Goal: Task Accomplishment & Management: Use online tool/utility

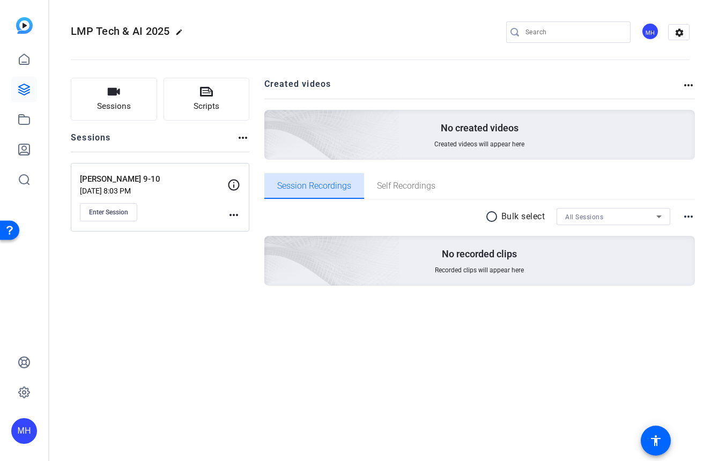
click at [303, 186] on span "Session Recordings" at bounding box center [314, 186] width 74 height 9
click at [230, 211] on mat-icon "more_horiz" at bounding box center [233, 215] width 13 height 13
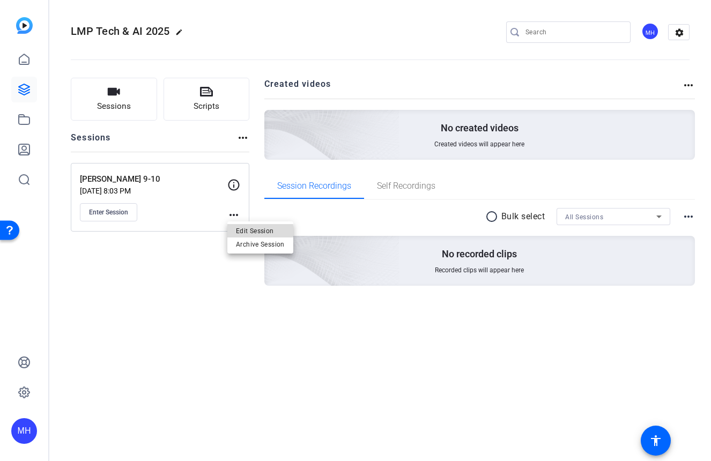
click at [236, 234] on span "Edit Session" at bounding box center [260, 230] width 49 height 13
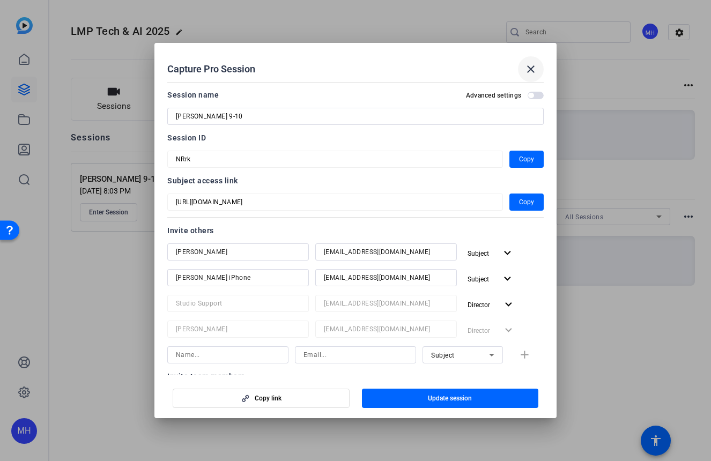
click at [531, 67] on mat-icon "close" at bounding box center [530, 69] width 13 height 13
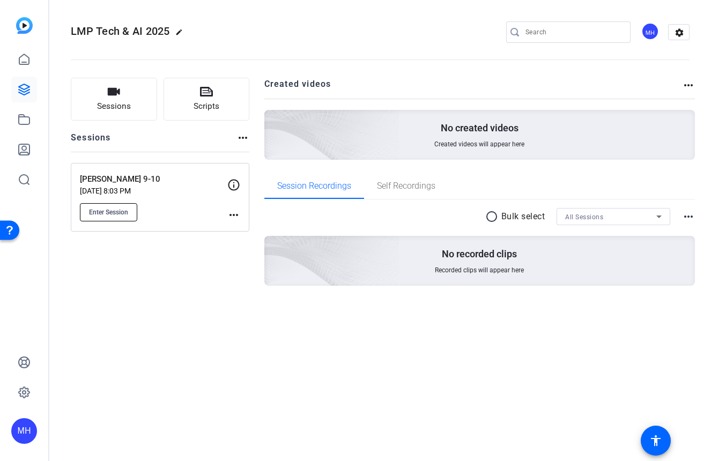
click at [122, 207] on button "Enter Session" at bounding box center [108, 212] width 57 height 18
click at [102, 208] on span "Enter Session" at bounding box center [108, 212] width 39 height 9
click at [111, 211] on span "Enter Session" at bounding box center [108, 212] width 39 height 9
click at [94, 209] on span "Enter Session" at bounding box center [108, 212] width 39 height 9
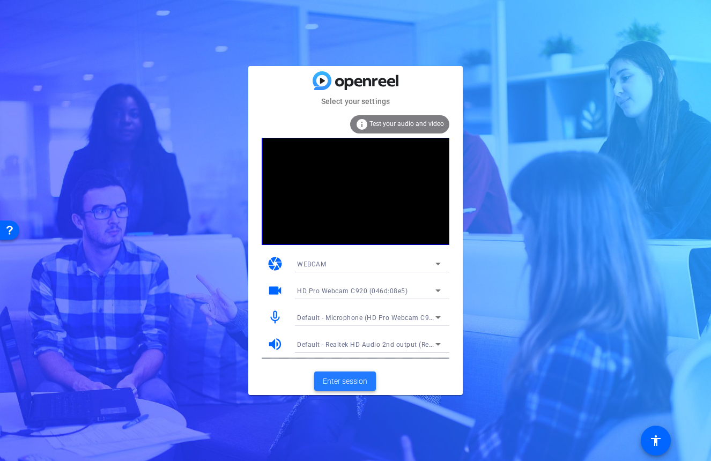
click at [346, 384] on span "Enter session" at bounding box center [345, 381] width 44 height 11
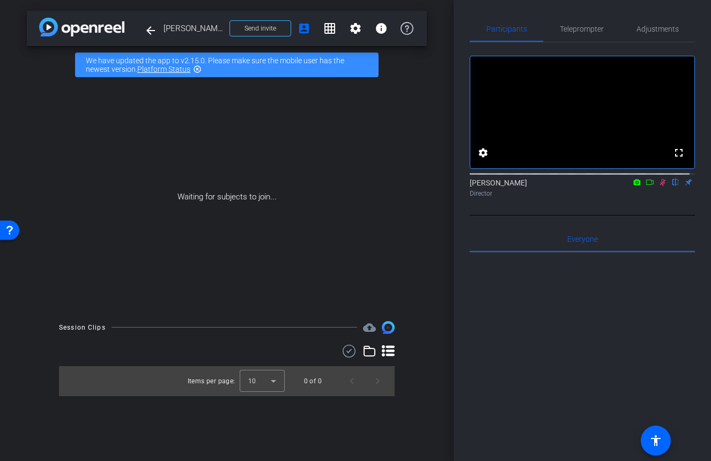
click at [576, 31] on span "Teleprompter" at bounding box center [582, 29] width 44 height 8
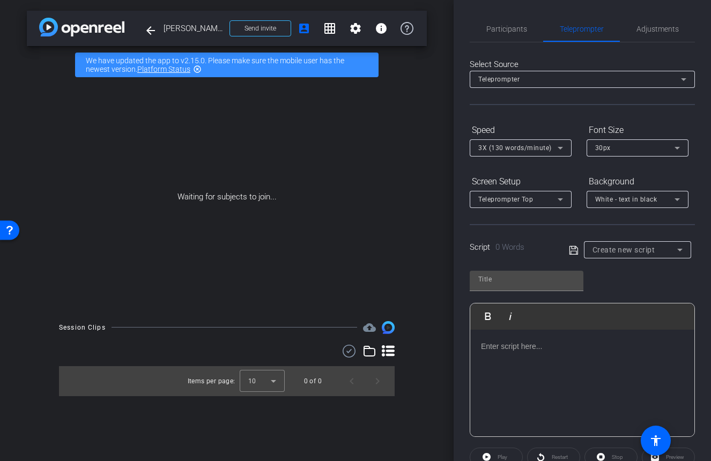
click at [533, 80] on div "Teleprompter" at bounding box center [579, 78] width 203 height 13
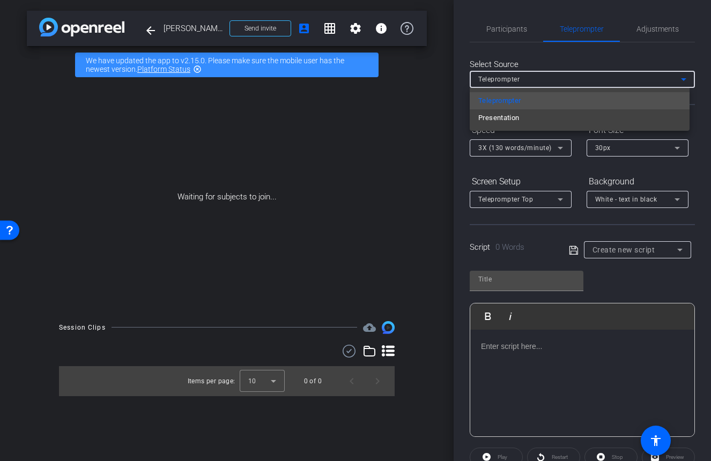
click at [533, 80] on div at bounding box center [355, 230] width 711 height 461
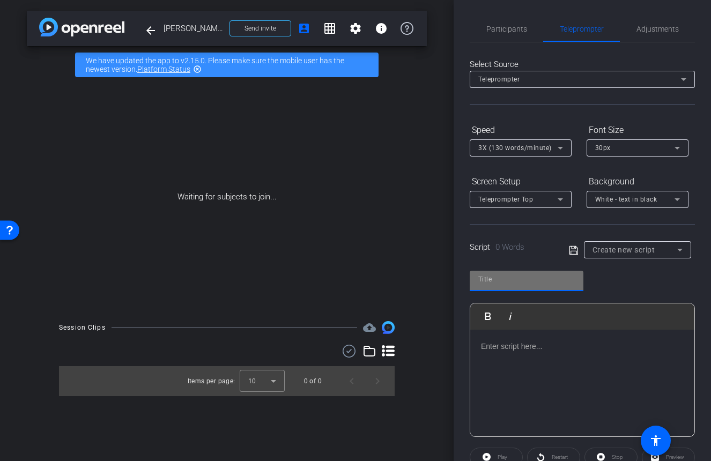
click at [511, 282] on input "text" at bounding box center [526, 279] width 96 height 13
click at [517, 345] on p at bounding box center [582, 346] width 203 height 12
click at [493, 347] on p at bounding box center [582, 346] width 203 height 12
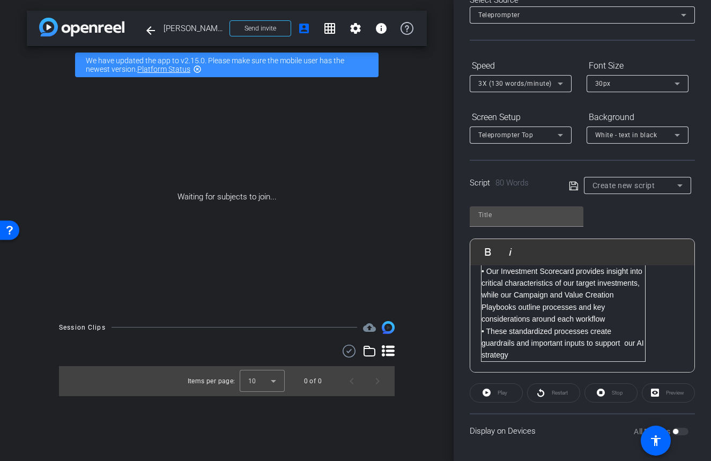
scroll to position [67, 0]
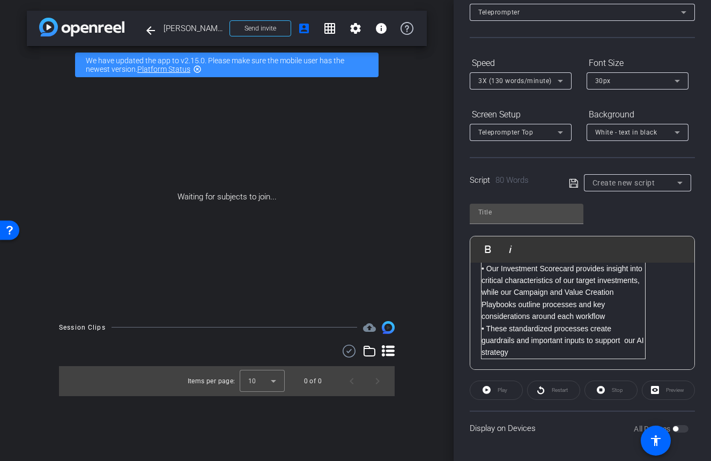
click at [516, 355] on p "• These standardized processes create guardrails and important inputs to suppor…" at bounding box center [563, 341] width 164 height 36
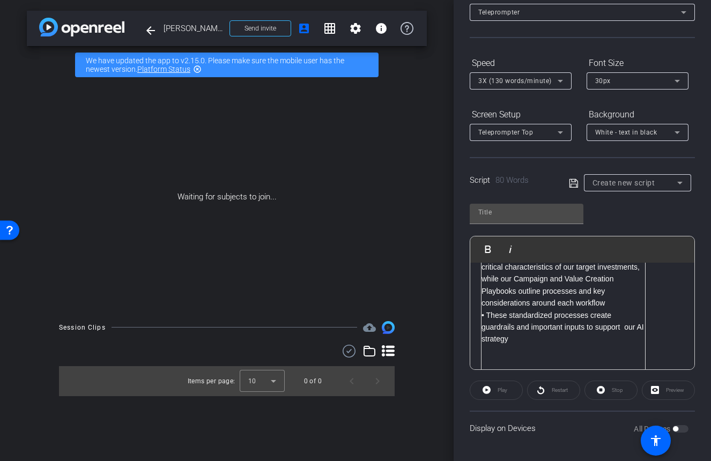
click at [497, 365] on p at bounding box center [563, 363] width 164 height 12
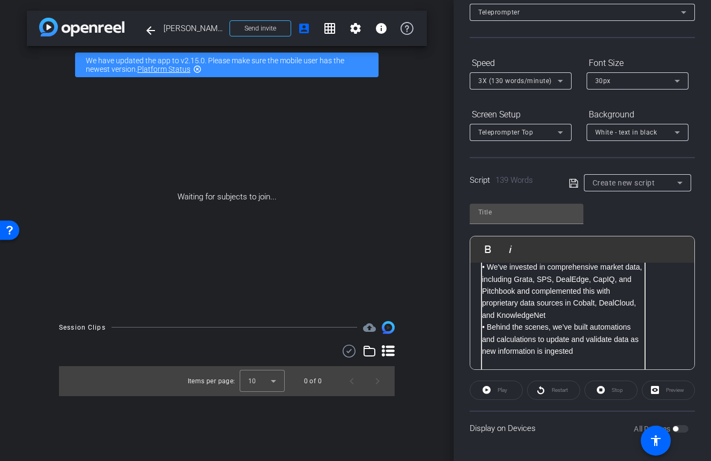
scroll to position [266, 0]
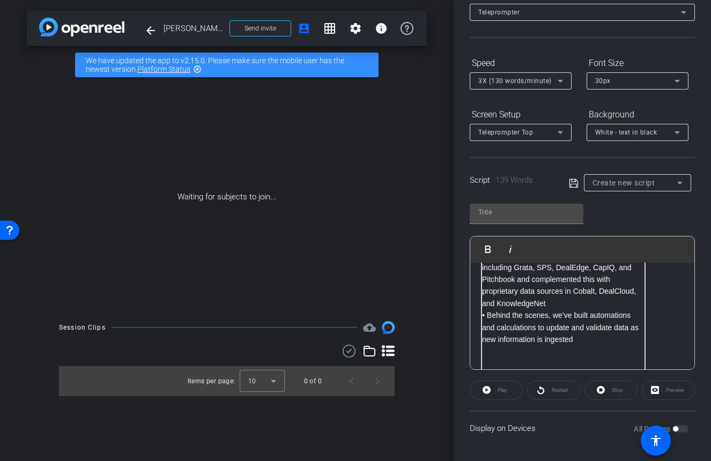
click at [529, 362] on p at bounding box center [563, 364] width 162 height 12
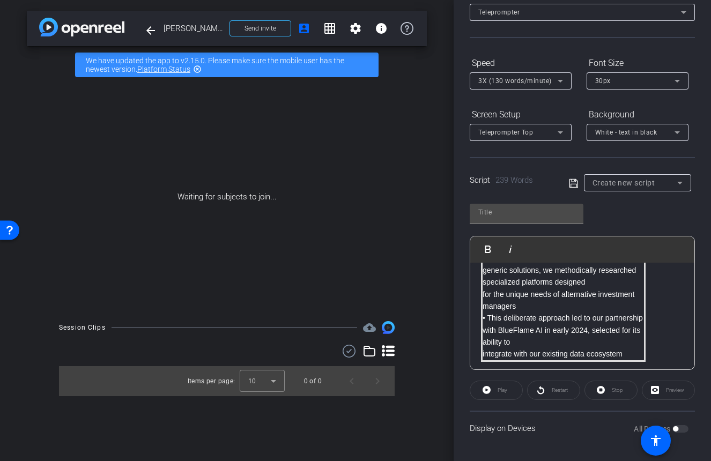
scroll to position [484, 0]
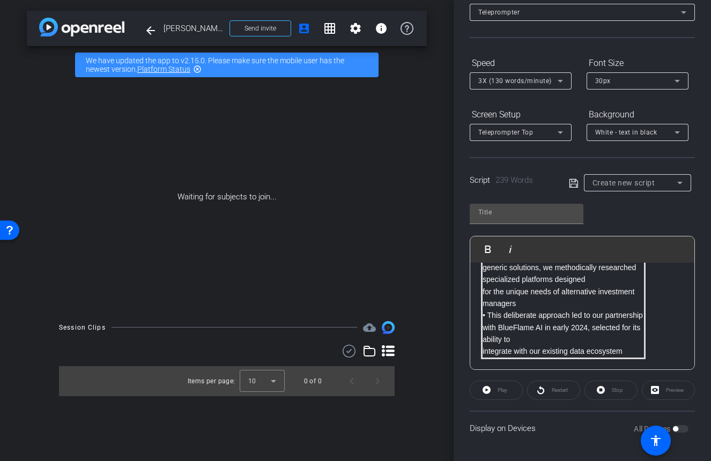
click at [528, 346] on p "integrate with our existing data ecosystem" at bounding box center [562, 351] width 161 height 12
click at [519, 341] on p "• This deliberate approach led to our partnership with BlueFlame AI in early 20…" at bounding box center [562, 327] width 161 height 36
click at [555, 281] on p "• Rather than rushing to adopt generic solutions, we methodically researched sp…" at bounding box center [562, 267] width 161 height 36
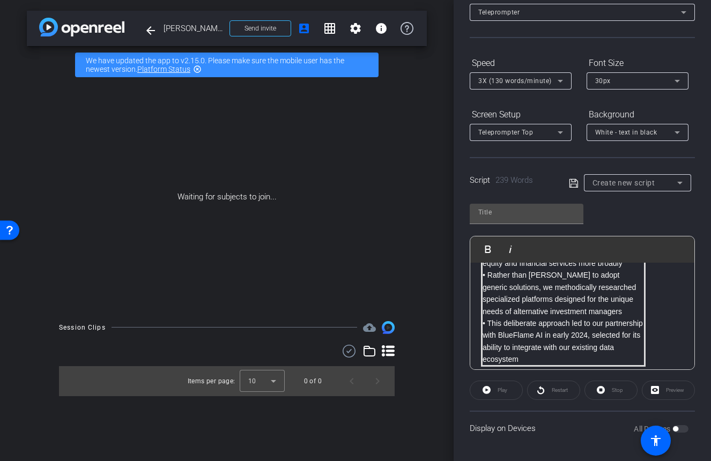
scroll to position [471, 0]
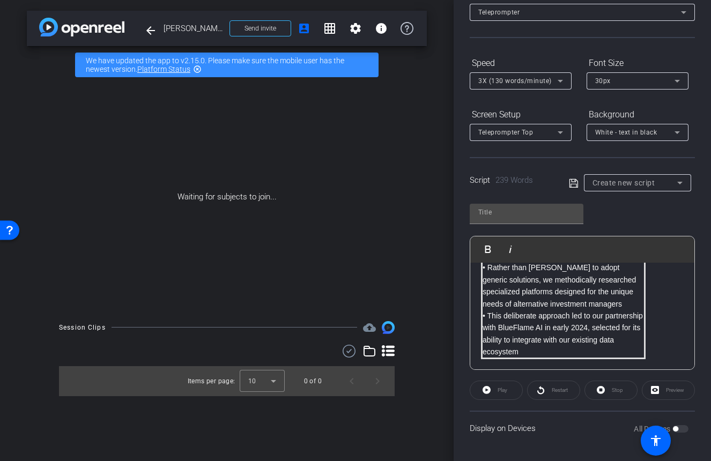
click at [543, 353] on p "• This deliberate approach led to our partnership with BlueFlame AI in early 20…" at bounding box center [562, 334] width 161 height 48
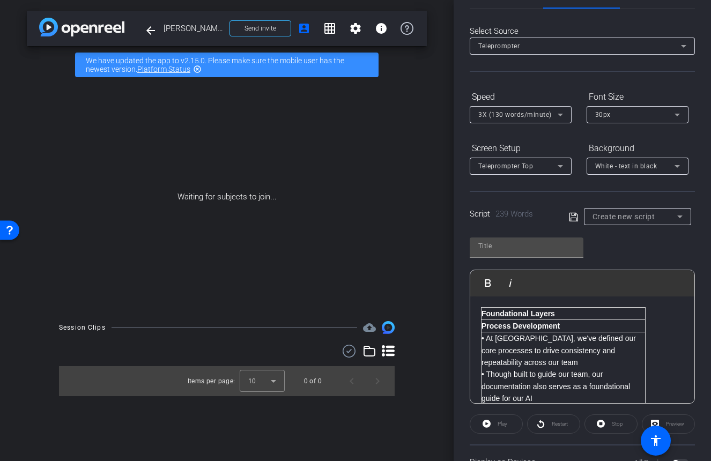
scroll to position [0, 0]
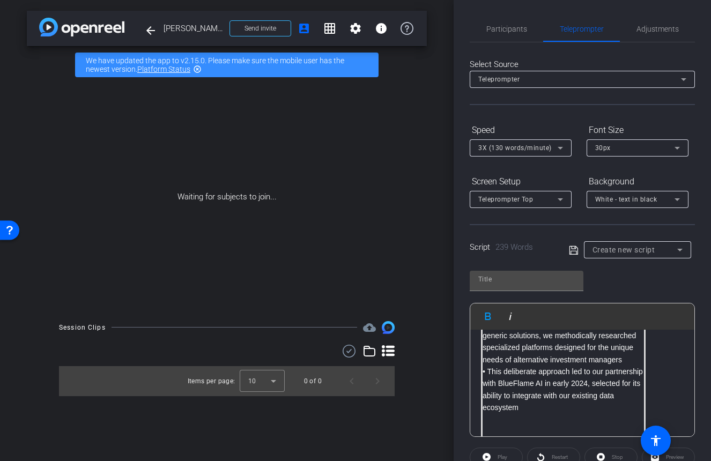
scroll to position [495, 0]
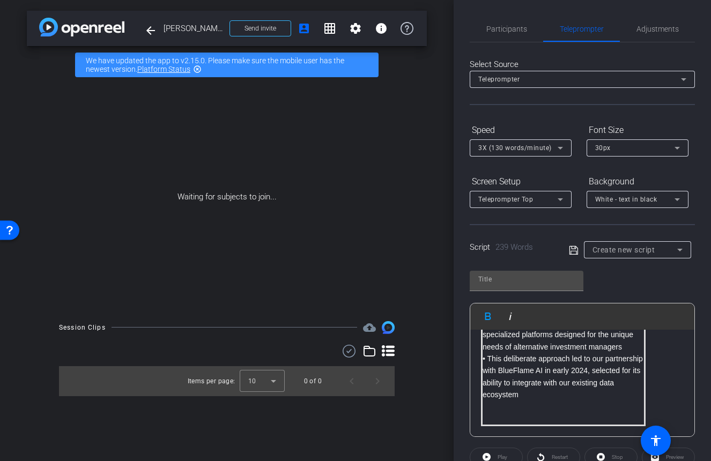
click at [517, 404] on p at bounding box center [562, 406] width 161 height 12
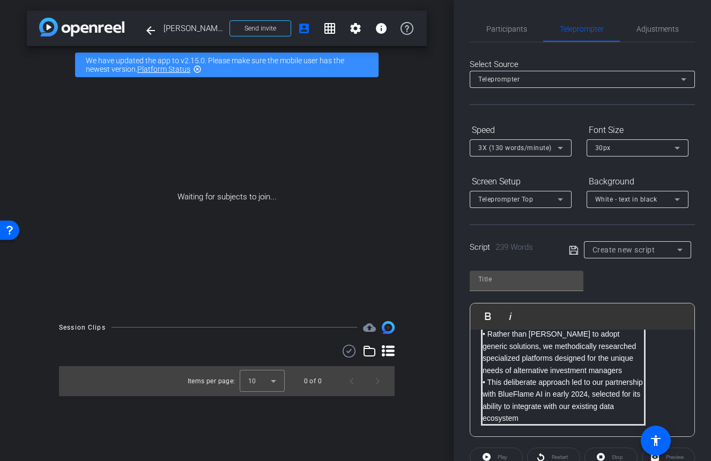
scroll to position [472, 0]
click at [651, 418] on div "Foundational Layers Process Development • At LMP, we've defined our core proces…" at bounding box center [582, 147] width 224 height 579
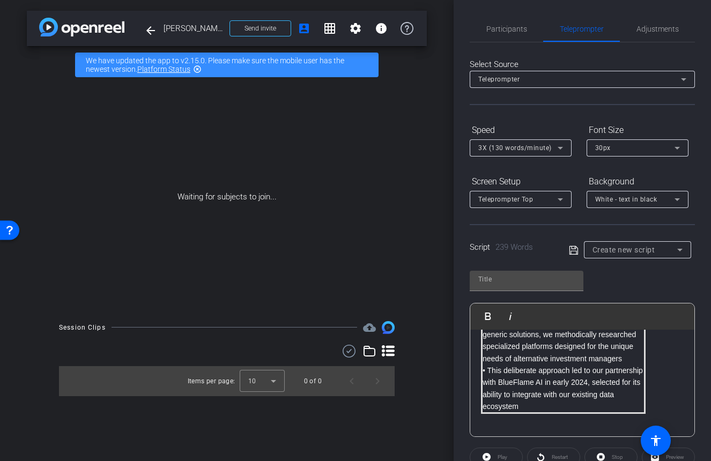
scroll to position [495, 0]
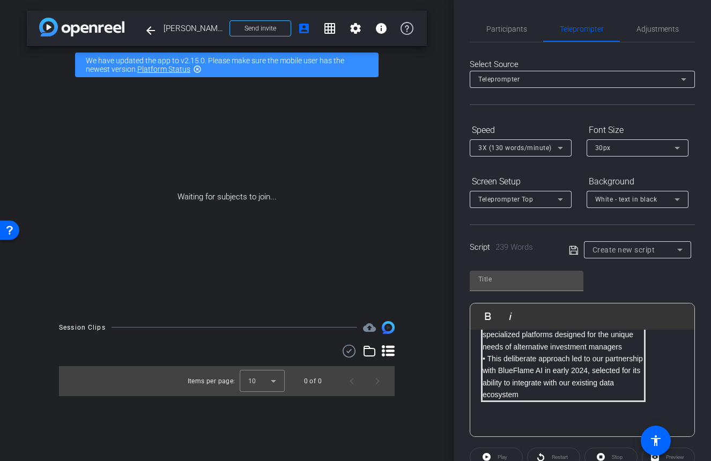
click at [489, 422] on p at bounding box center [582, 420] width 203 height 12
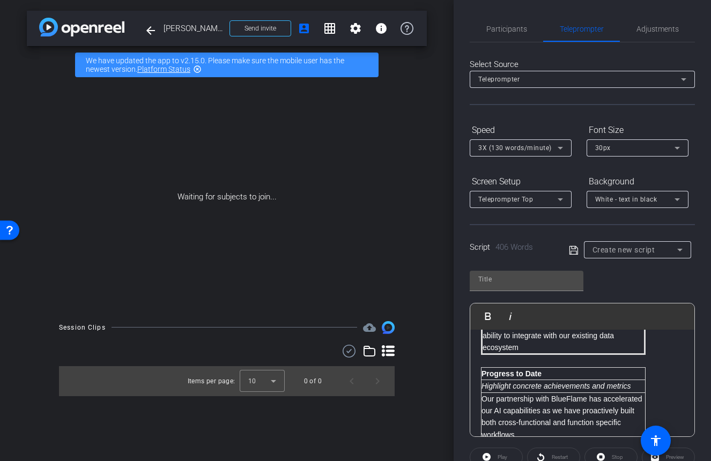
scroll to position [543, 0]
click at [479, 387] on div "Foundational Layers Process Development • At LMP, we've defined our core proces…" at bounding box center [582, 251] width 224 height 929
drag, startPoint x: 635, startPoint y: 384, endPoint x: 484, endPoint y: 388, distance: 151.2
click at [484, 388] on p "Highlight concrete achievements and metrics" at bounding box center [563, 386] width 164 height 12
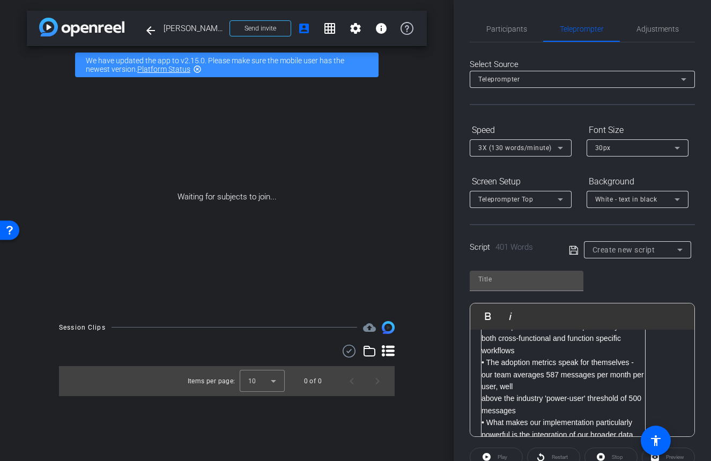
scroll to position [650, 0]
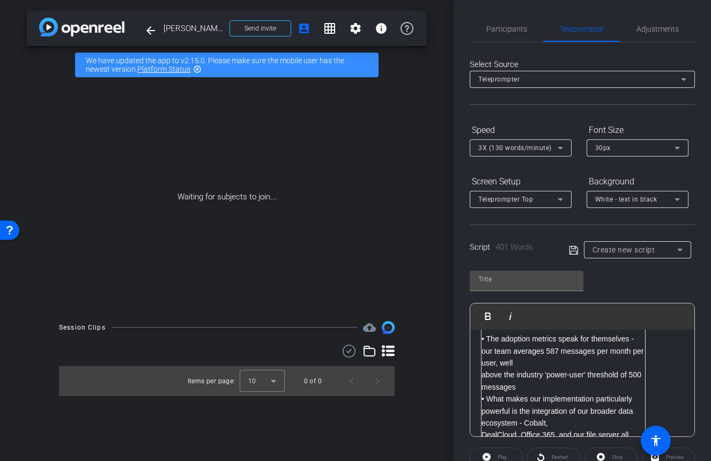
click at [521, 361] on p "• The adoption metrics speak for themselves - our team averages 587 messages pe…" at bounding box center [563, 351] width 164 height 36
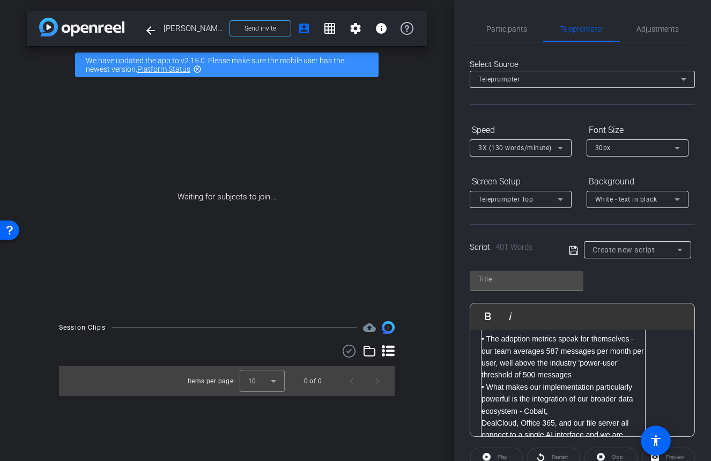
scroll to position [704, 0]
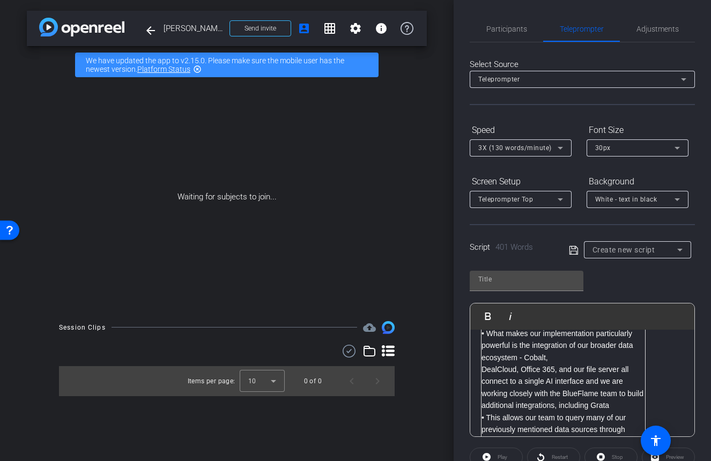
click at [556, 359] on p "• What makes our implementation particularly powerful is the integration of our…" at bounding box center [563, 346] width 164 height 36
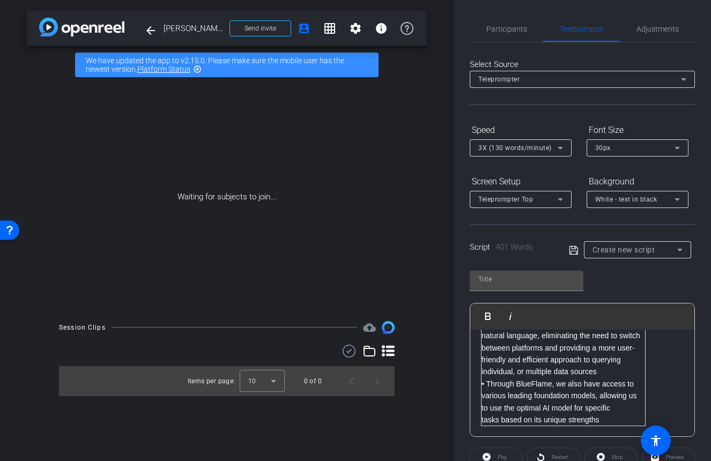
scroll to position [54, 0]
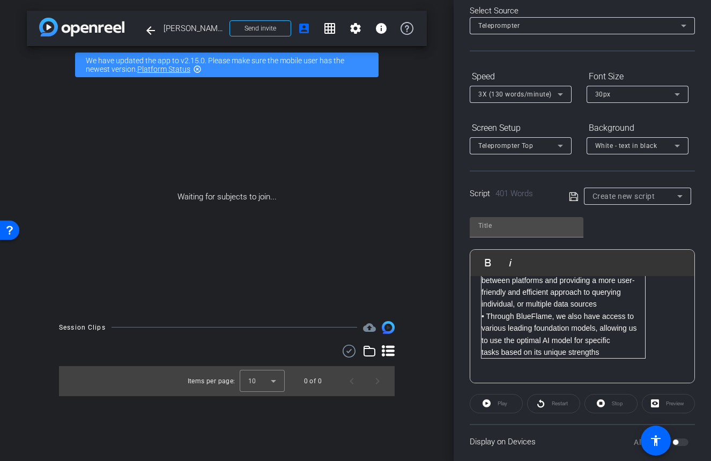
click at [502, 376] on p at bounding box center [582, 377] width 203 height 12
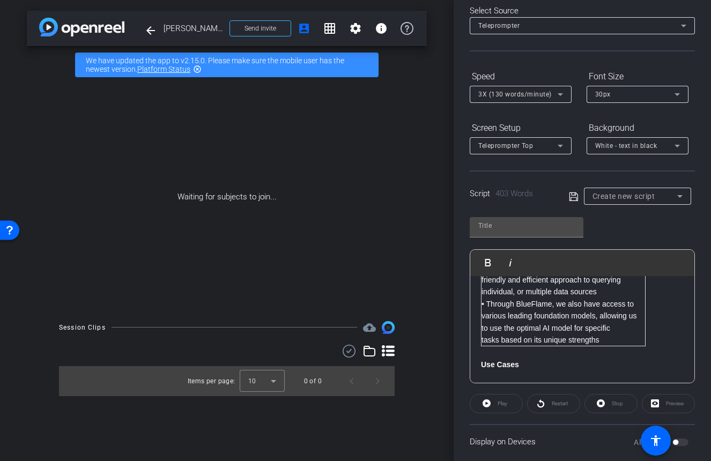
click at [519, 378] on p "​" at bounding box center [582, 376] width 203 height 12
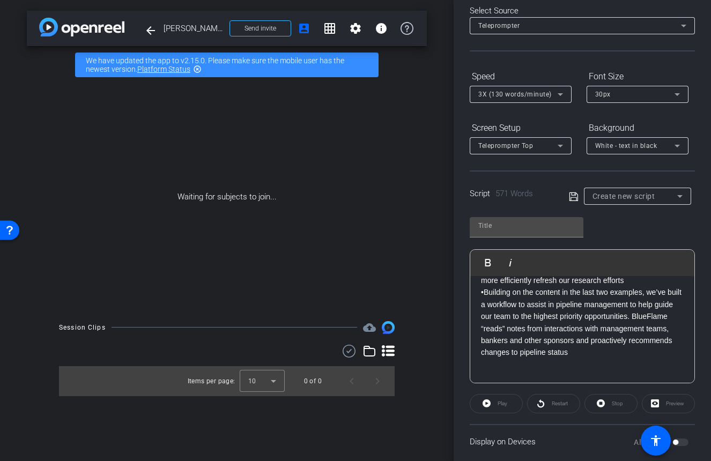
scroll to position [1124, 0]
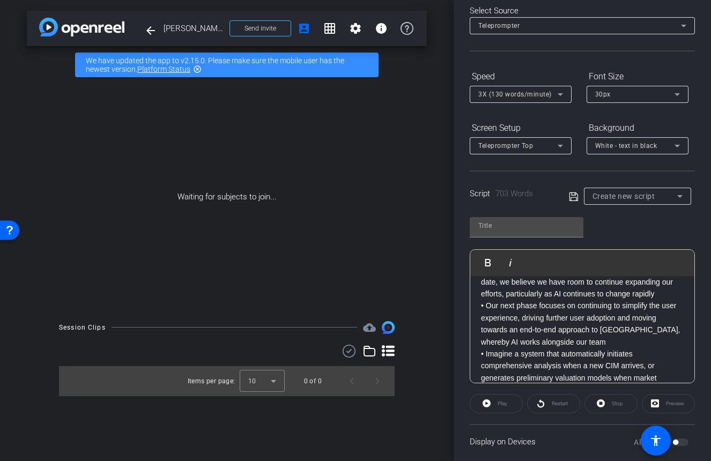
scroll to position [1165, 0]
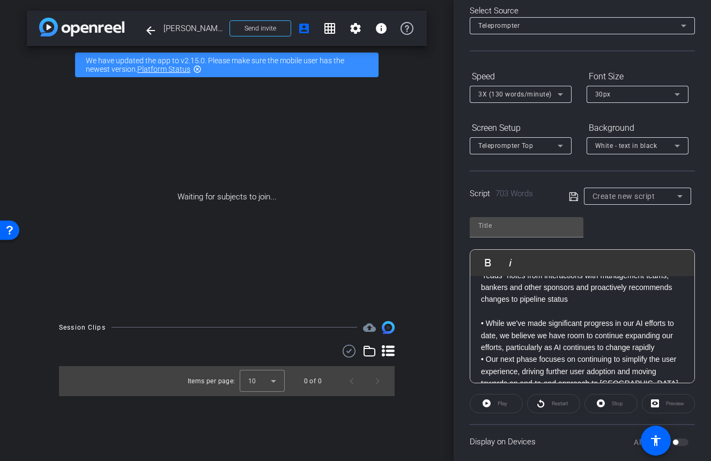
click at [486, 317] on p at bounding box center [582, 312] width 203 height 12
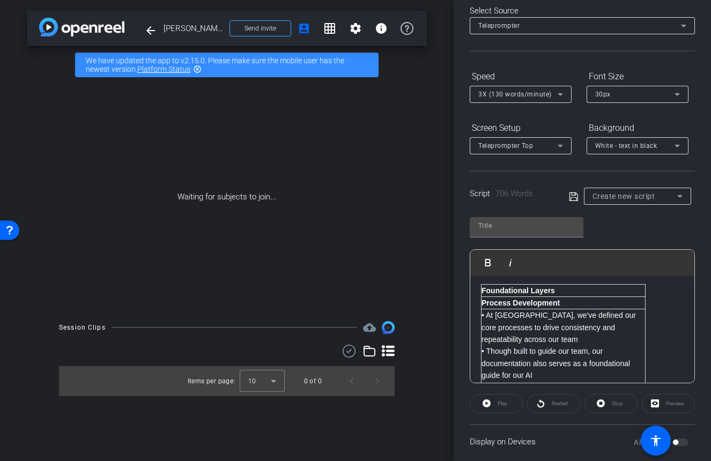
scroll to position [0, 0]
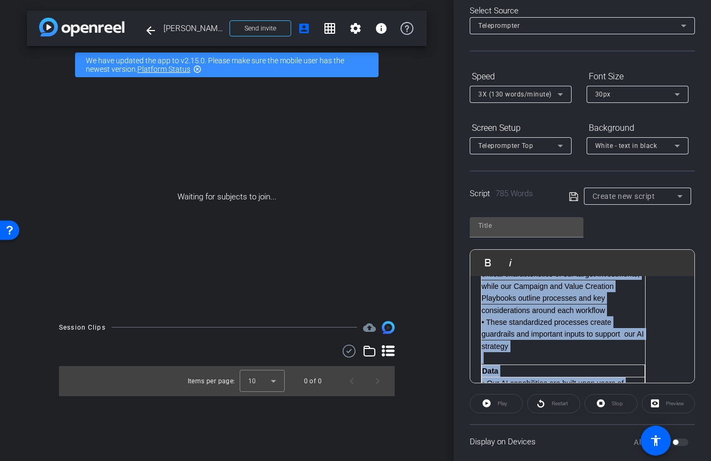
scroll to position [336, 0]
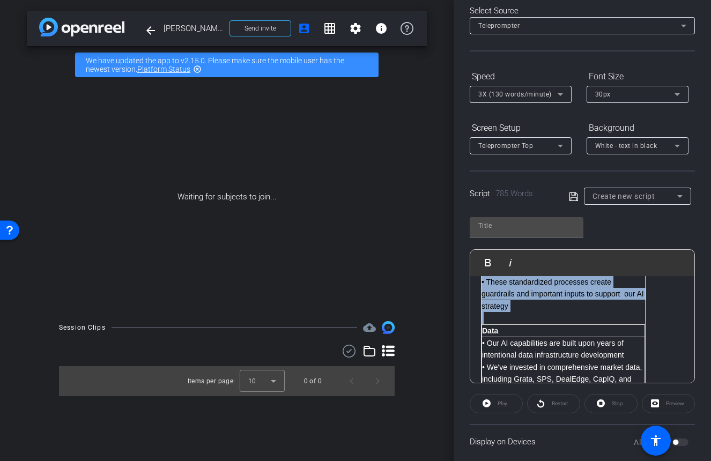
drag, startPoint x: 482, startPoint y: 301, endPoint x: 525, endPoint y: 313, distance: 44.6
click at [525, 313] on tbody "Foundational Layers Process Development • At LMP, we've defined our core proces…" at bounding box center [563, 396] width 164 height 557
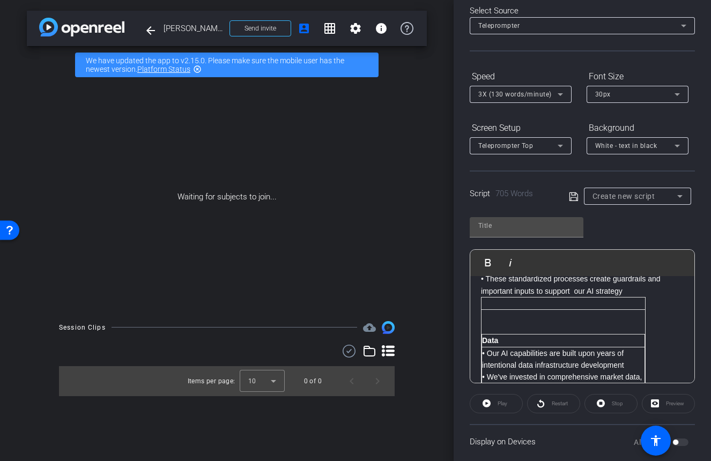
scroll to position [175, 0]
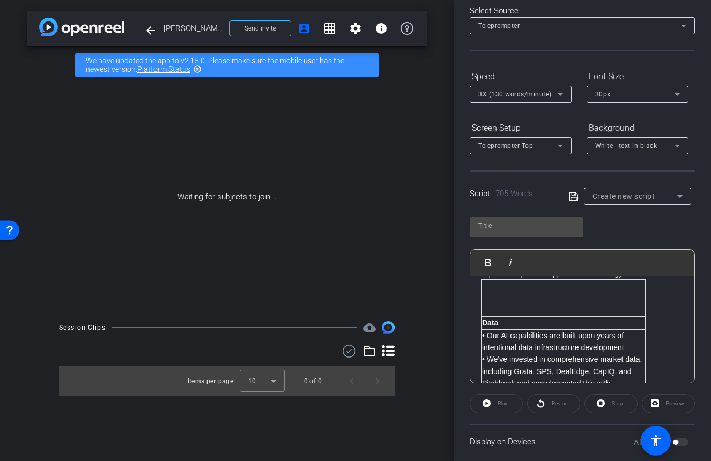
click at [640, 308] on p at bounding box center [563, 310] width 164 height 12
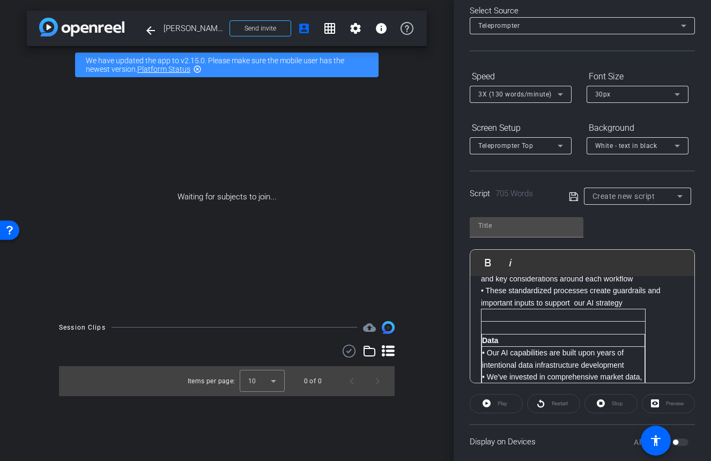
scroll to position [122, 0]
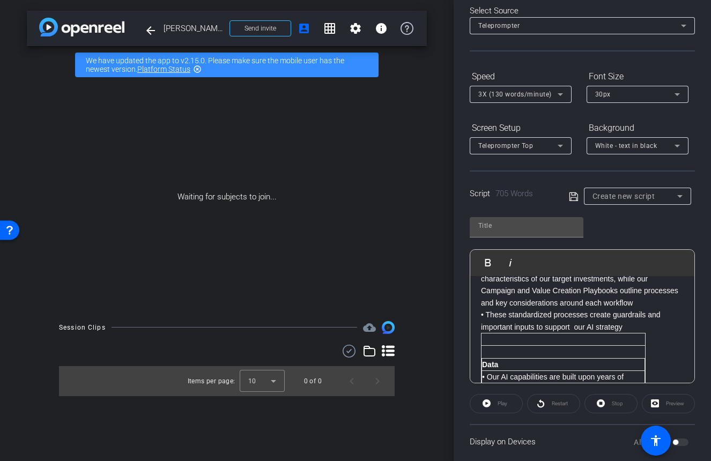
click at [630, 326] on p "• These standardized processes create guardrails and important inputs to suppor…" at bounding box center [582, 321] width 203 height 24
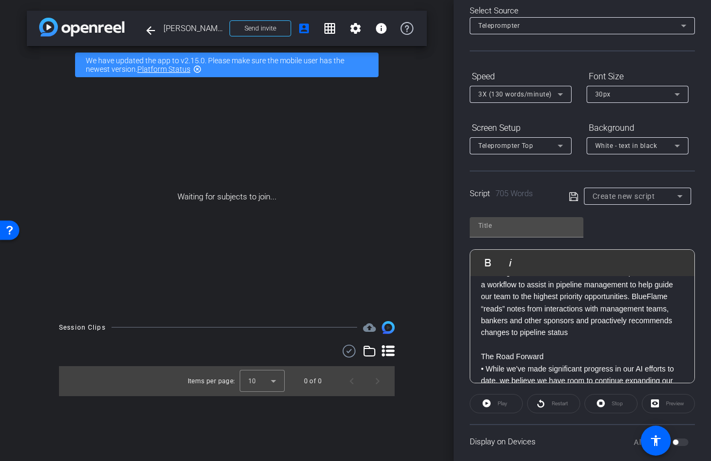
scroll to position [1177, 0]
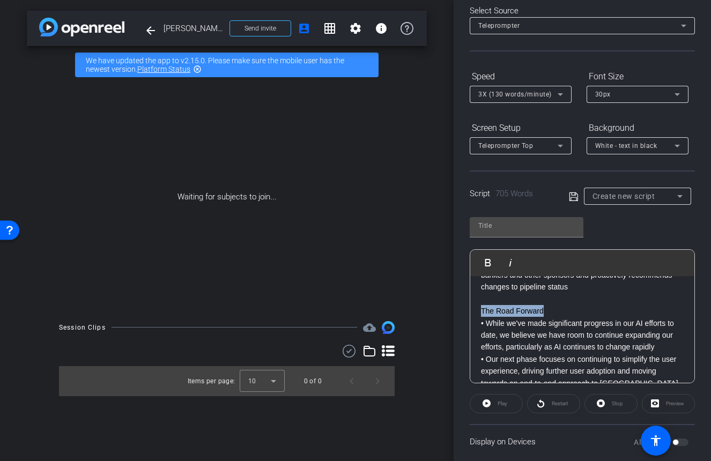
drag, startPoint x: 543, startPoint y: 322, endPoint x: 472, endPoint y: 314, distance: 71.2
click at [469, 321] on div "Participants Teleprompter Adjustments settings Marji Hendler flip Director Ever…" at bounding box center [582, 230] width 257 height 461
click at [484, 263] on icon "button" at bounding box center [487, 262] width 13 height 13
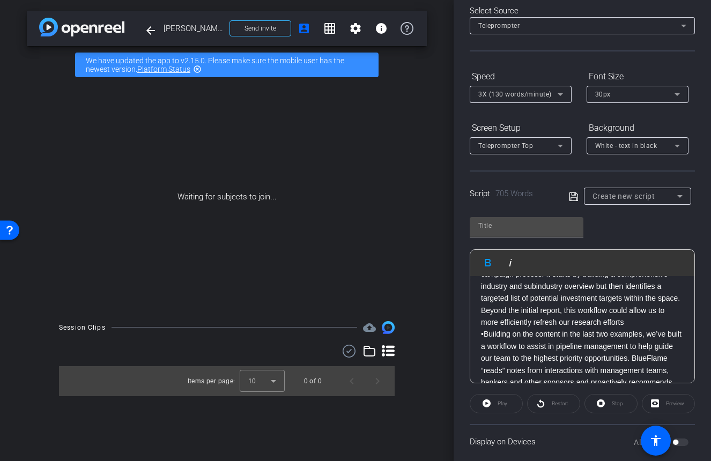
click at [551, 348] on p "•Building on the content in the last two examples, we’ve built a workflow to as…" at bounding box center [582, 364] width 203 height 72
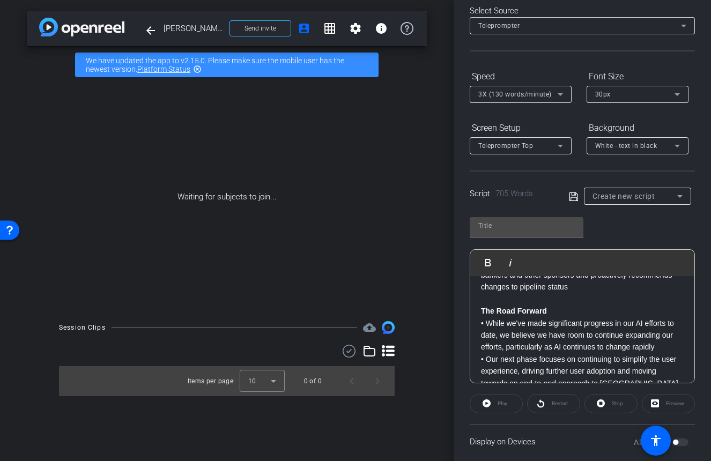
scroll to position [1123, 0]
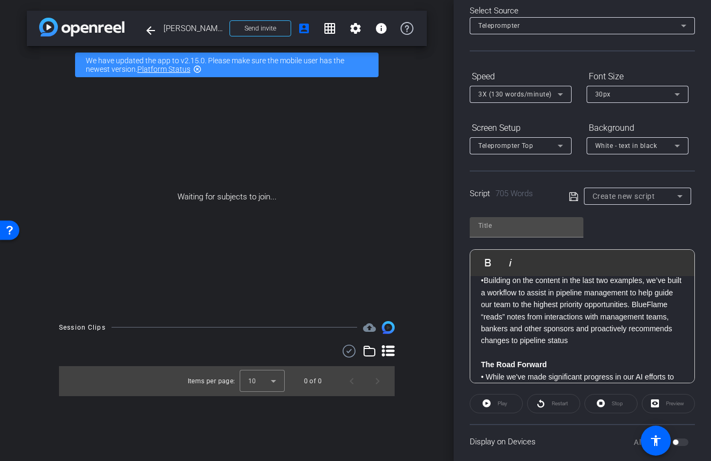
click at [555, 370] on p "The Road Forward" at bounding box center [582, 365] width 203 height 12
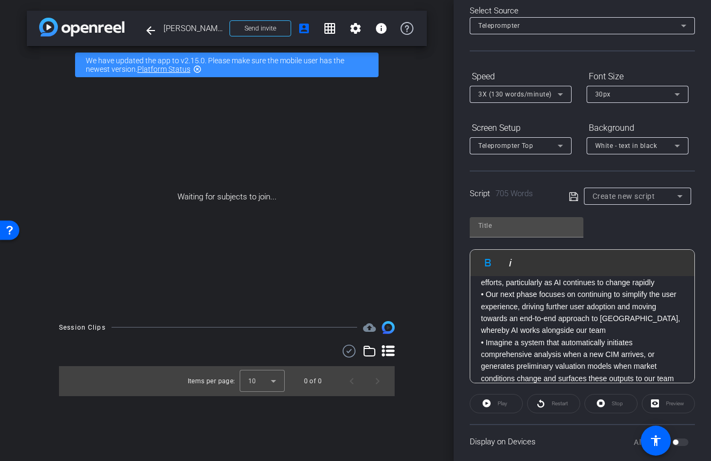
scroll to position [1349, 0]
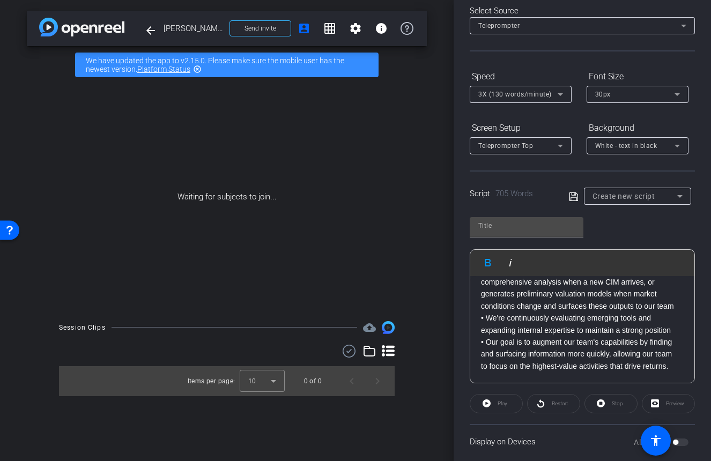
click at [603, 226] on div "Play Play from this location Play Selected Play and display the selected text o…" at bounding box center [582, 296] width 225 height 174
click at [522, 220] on input "text" at bounding box center [526, 225] width 96 height 13
click at [356, 27] on mat-icon "settings" at bounding box center [355, 28] width 13 height 13
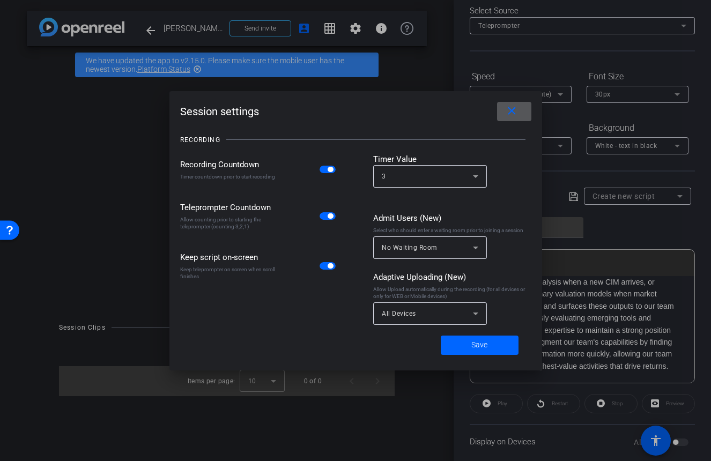
click at [398, 311] on span "All Devices" at bounding box center [399, 314] width 34 height 8
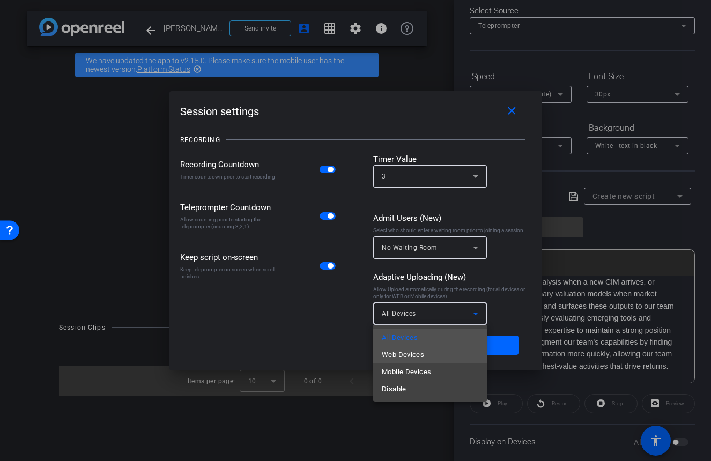
click at [397, 351] on span "Web Devices" at bounding box center [403, 354] width 42 height 13
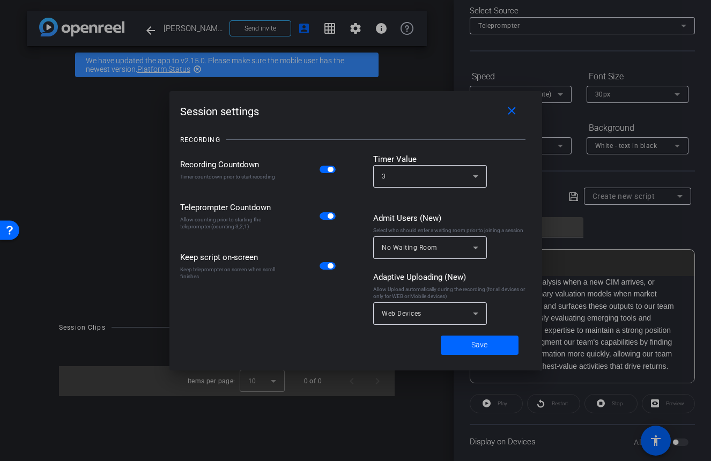
click at [381, 317] on div "Web Devices" at bounding box center [430, 313] width 114 height 23
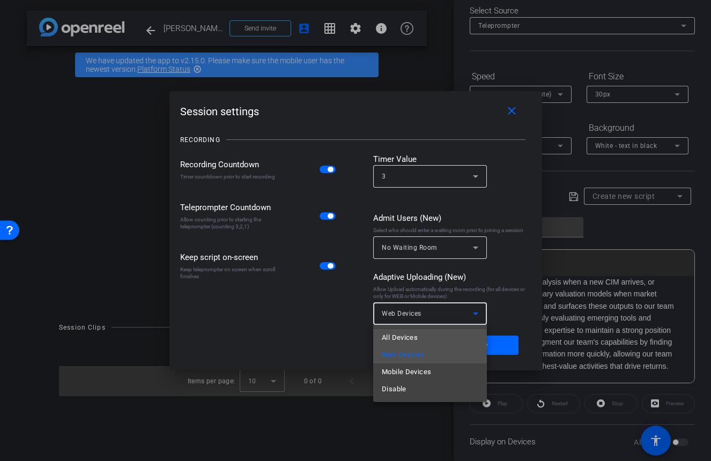
click at [388, 336] on span "All Devices" at bounding box center [400, 337] width 36 height 13
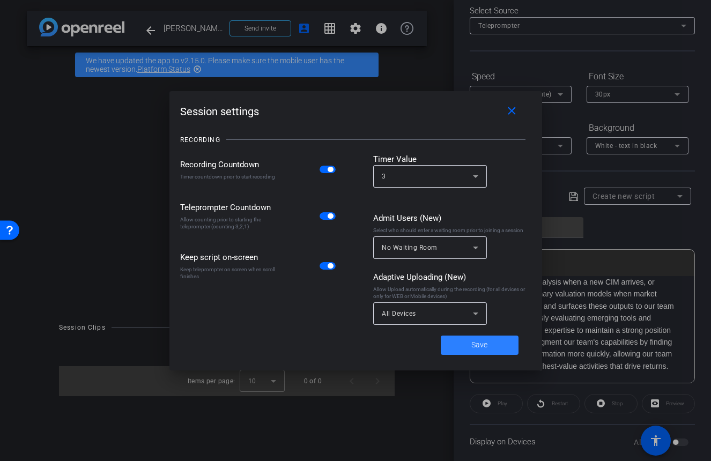
click at [460, 339] on span at bounding box center [480, 345] width 78 height 26
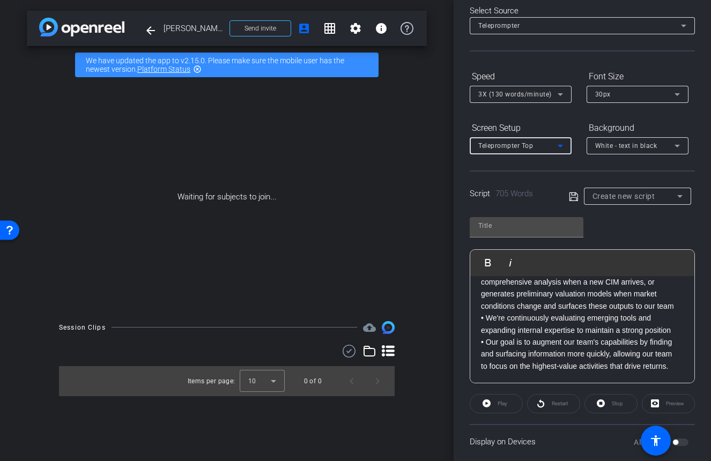
click at [538, 143] on div "Teleprompter Top" at bounding box center [517, 145] width 79 height 13
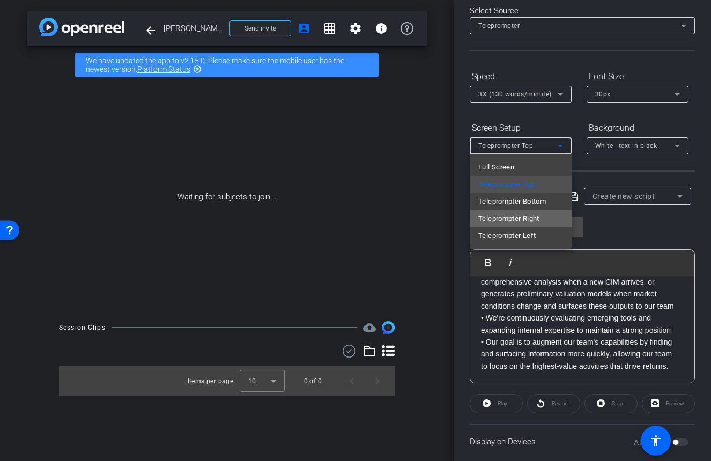
click at [533, 214] on span "Teleprompter Right" at bounding box center [508, 218] width 61 height 13
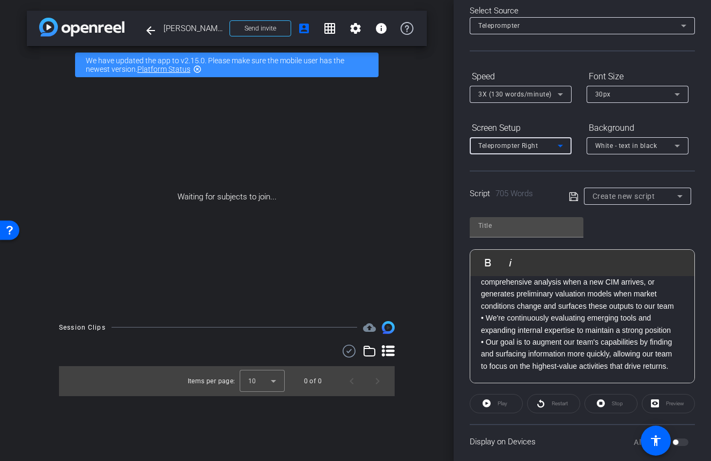
type input "Default title 5265"
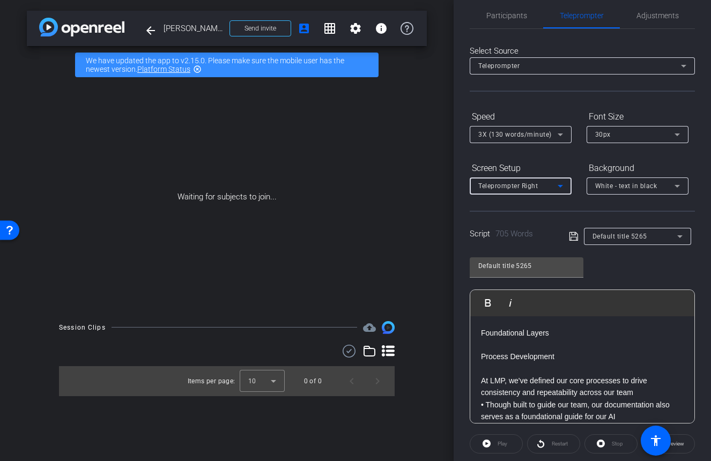
scroll to position [0, 0]
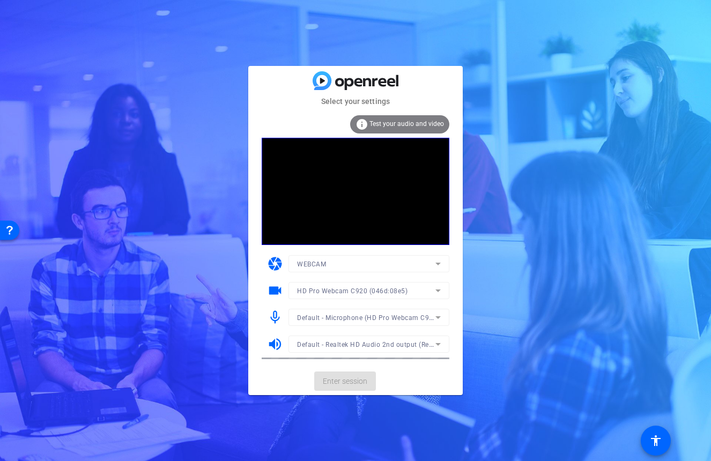
click at [352, 377] on mat-card-actions "Enter session" at bounding box center [355, 381] width 214 height 28
click at [336, 382] on span "Enter session" at bounding box center [345, 381] width 44 height 11
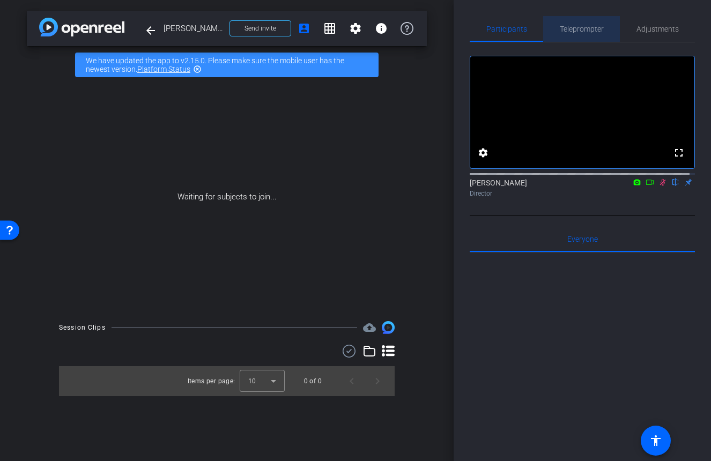
click at [579, 27] on span "Teleprompter" at bounding box center [582, 29] width 44 height 8
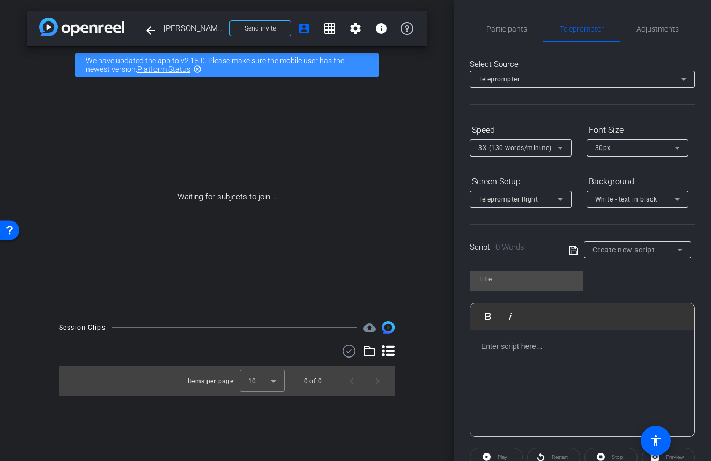
click at [571, 250] on icon at bounding box center [573, 250] width 9 height 9
click at [602, 250] on span "Create new script" at bounding box center [623, 250] width 63 height 9
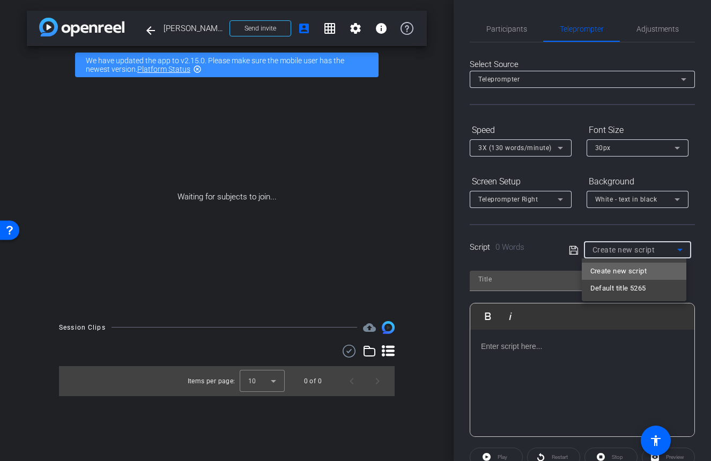
click at [611, 270] on span "Create new script" at bounding box center [618, 271] width 56 height 13
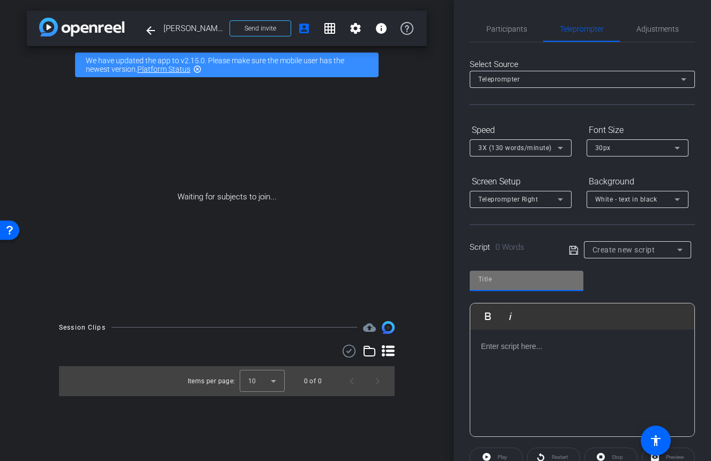
click at [539, 281] on input "text" at bounding box center [526, 279] width 96 height 13
type input "MAA"
click at [486, 352] on p at bounding box center [582, 346] width 203 height 12
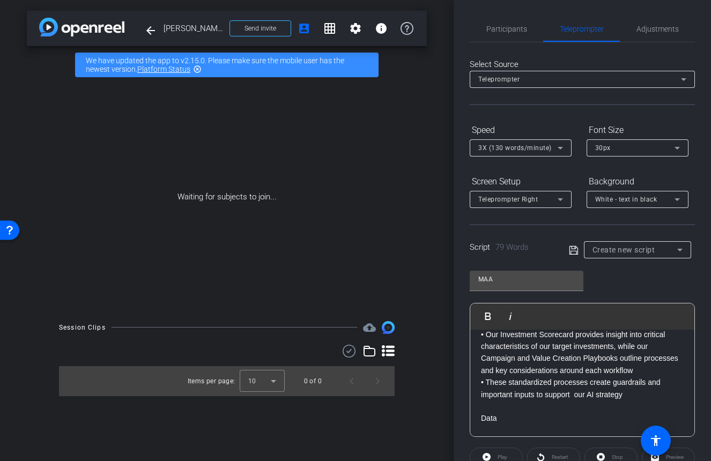
scroll to position [120, 0]
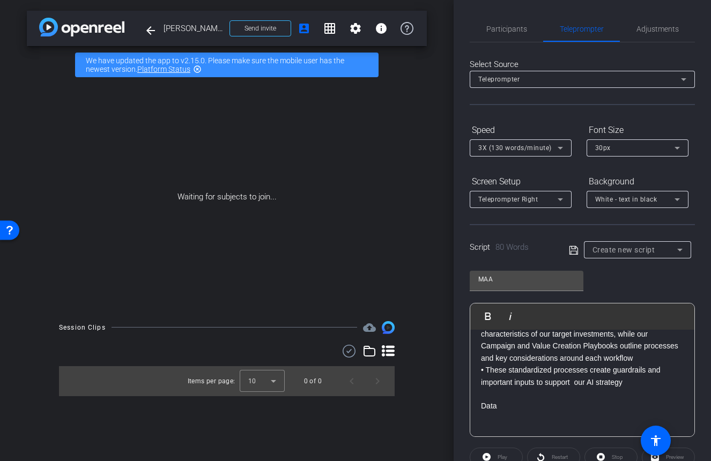
click at [495, 425] on p at bounding box center [582, 430] width 203 height 12
click at [490, 425] on p at bounding box center [582, 431] width 203 height 12
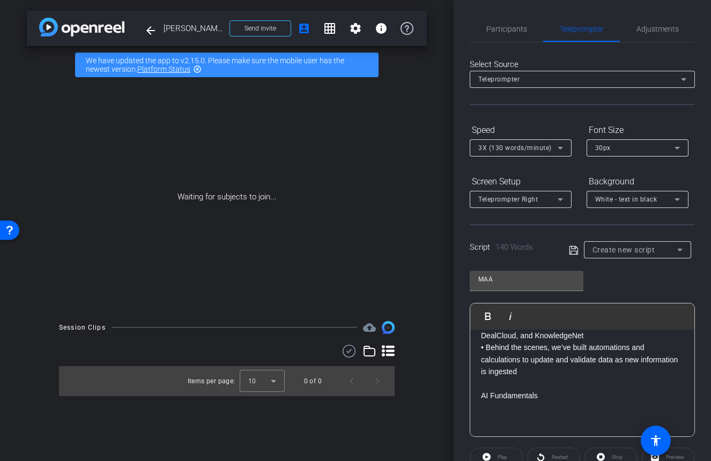
scroll to position [274, 0]
click at [491, 420] on p at bounding box center [582, 420] width 203 height 12
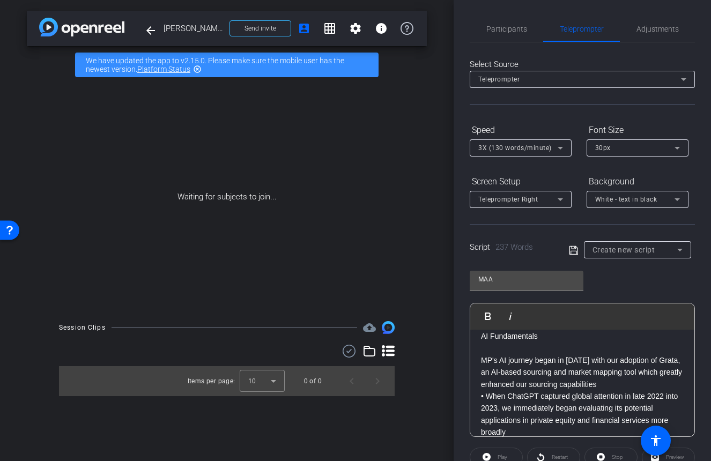
scroll to position [311, 0]
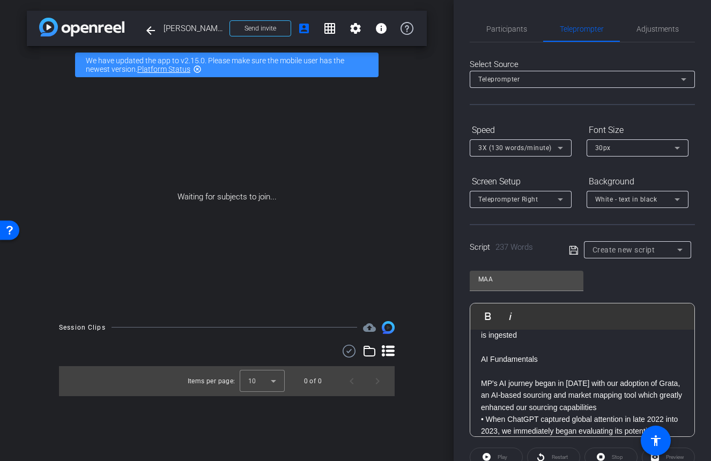
click at [484, 384] on p "MP's AI journey began in 2022 with our adoption of Grata, an AI-based sourcing …" at bounding box center [582, 395] width 203 height 36
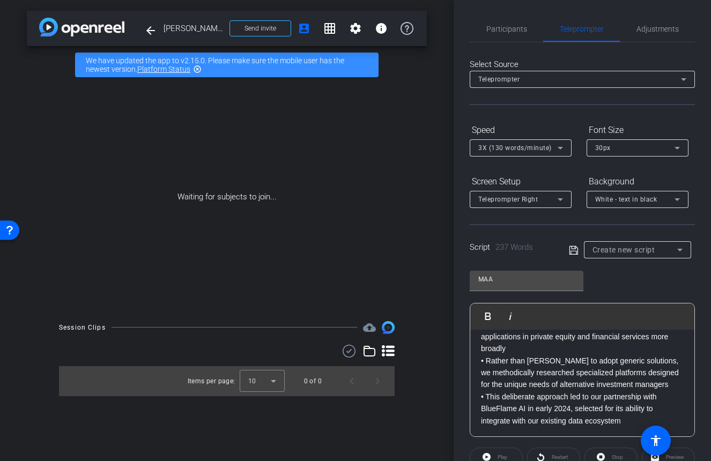
scroll to position [418, 0]
click at [624, 420] on p "integrate with our existing data ecosystem" at bounding box center [582, 420] width 203 height 12
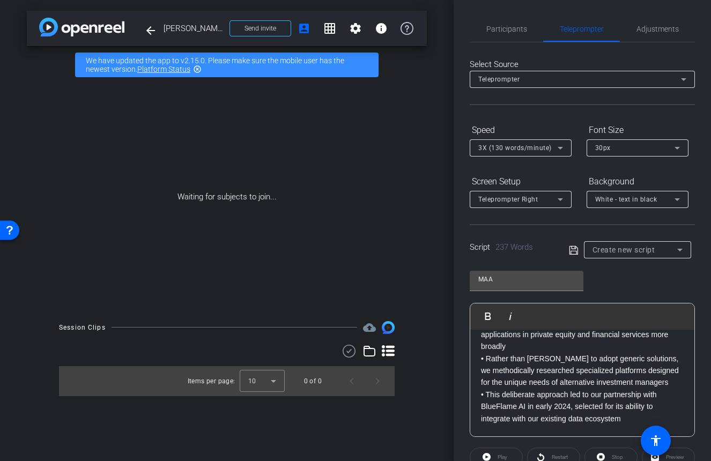
scroll to position [432, 0]
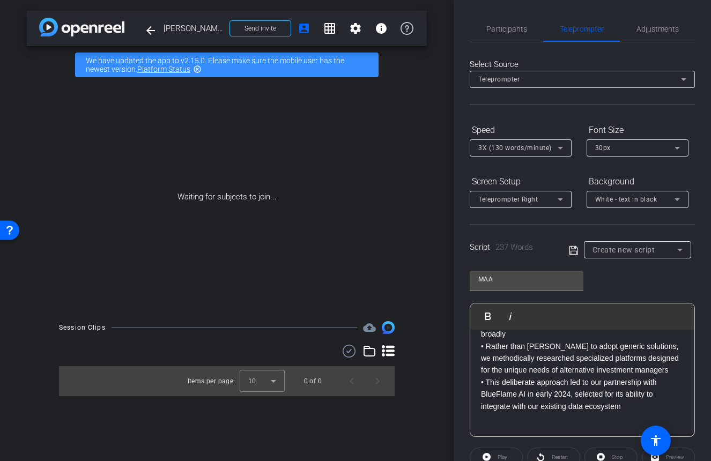
click at [485, 427] on p at bounding box center [582, 430] width 203 height 12
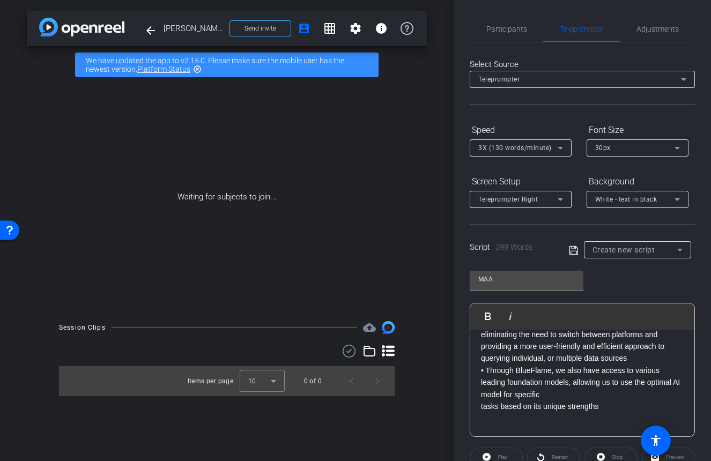
scroll to position [732, 0]
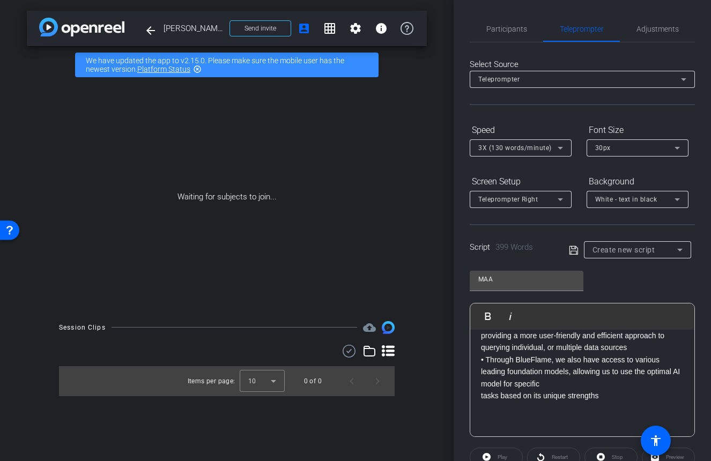
click at [558, 390] on p "• Through BlueFlame, we also have access to various leading foundation models, …" at bounding box center [582, 372] width 203 height 36
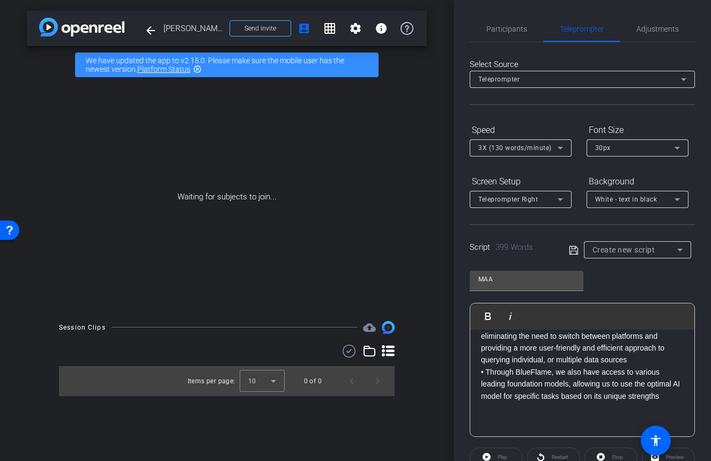
scroll to position [731, 0]
click at [485, 421] on p at bounding box center [582, 420] width 203 height 12
click at [500, 424] on p at bounding box center [582, 420] width 203 height 12
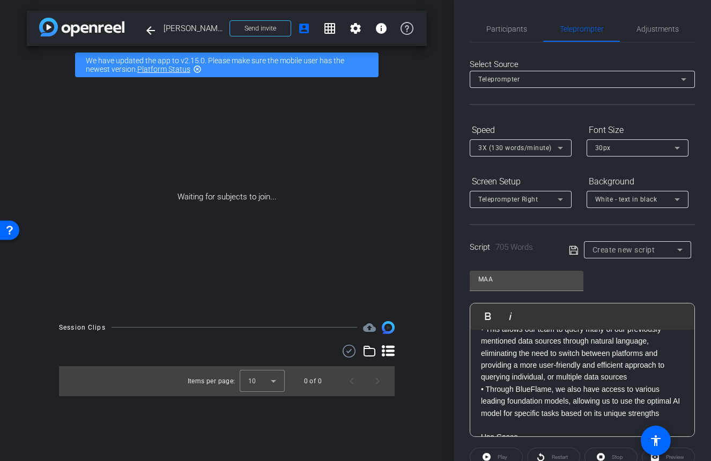
scroll to position [700, 0]
click at [571, 251] on icon at bounding box center [574, 250] width 10 height 13
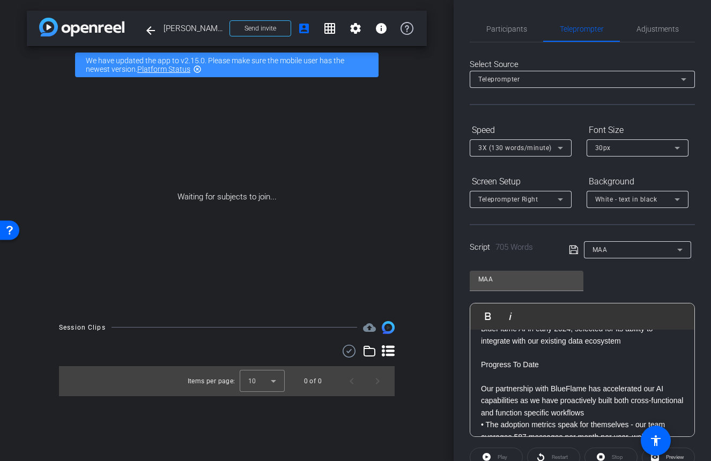
scroll to position [486, 0]
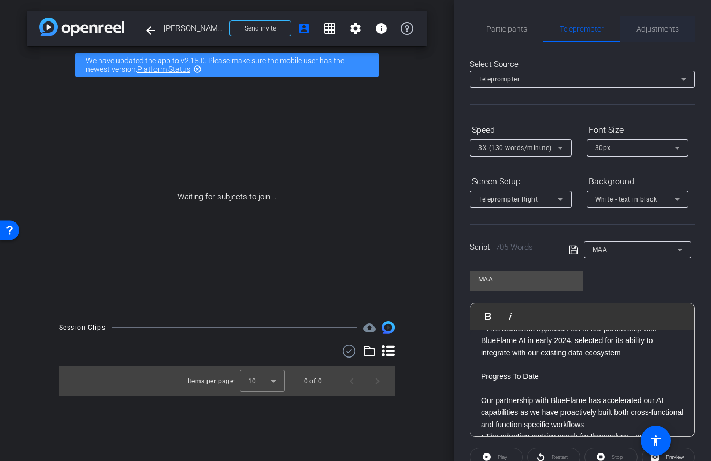
click at [647, 29] on span "Adjustments" at bounding box center [657, 29] width 42 height 8
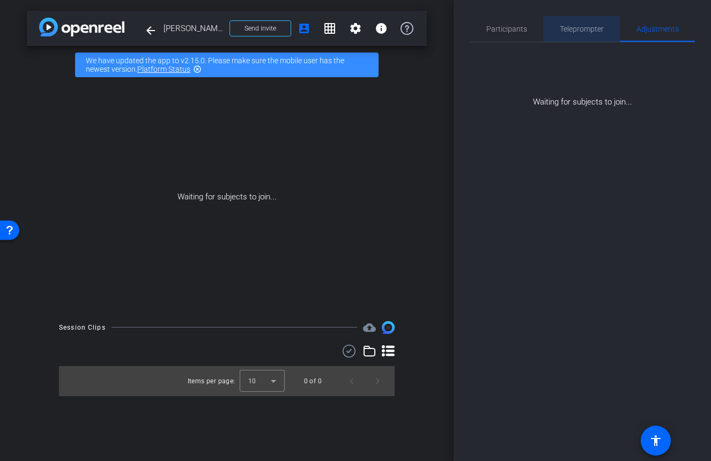
click at [597, 28] on span "Teleprompter" at bounding box center [582, 29] width 44 height 8
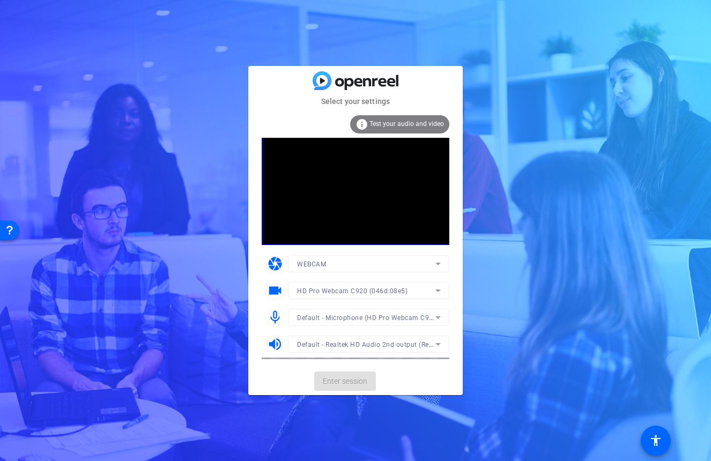
click at [346, 377] on mat-card-actions "Enter session" at bounding box center [355, 381] width 214 height 28
click at [340, 380] on span "Enter session" at bounding box center [345, 381] width 44 height 11
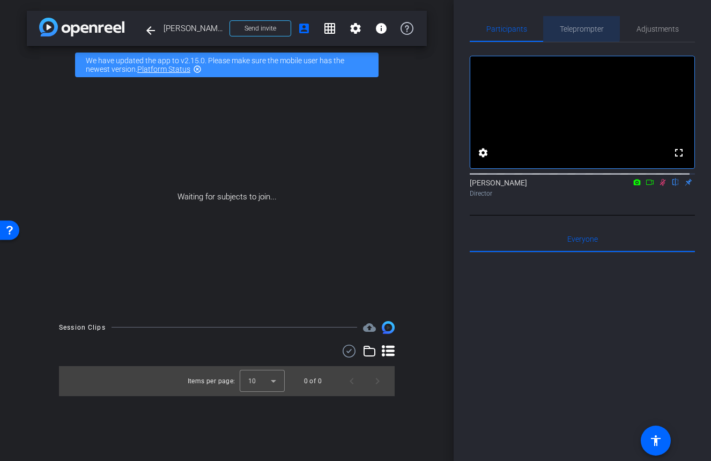
click at [578, 27] on span "Teleprompter" at bounding box center [582, 29] width 44 height 8
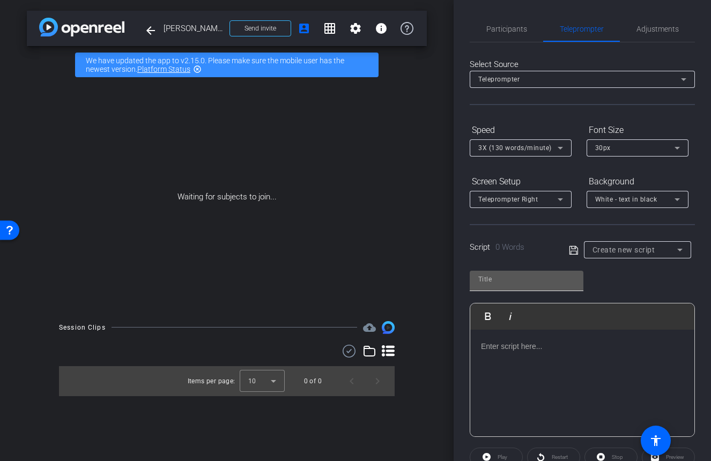
click at [554, 281] on input "text" at bounding box center [526, 279] width 96 height 13
type input "MAA"
click at [576, 345] on p at bounding box center [582, 346] width 203 height 12
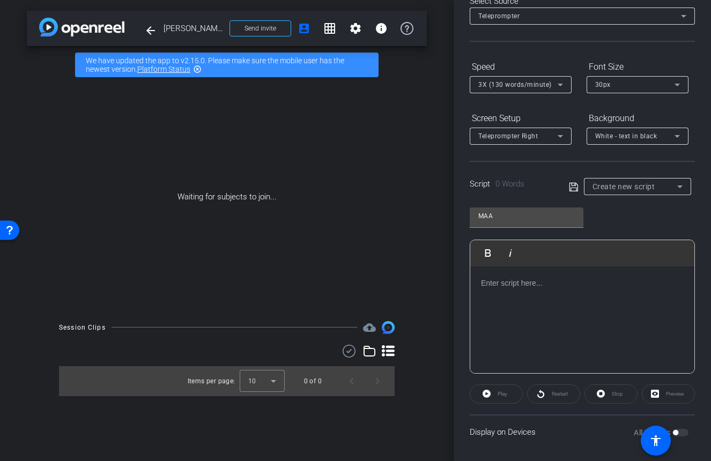
scroll to position [67, 0]
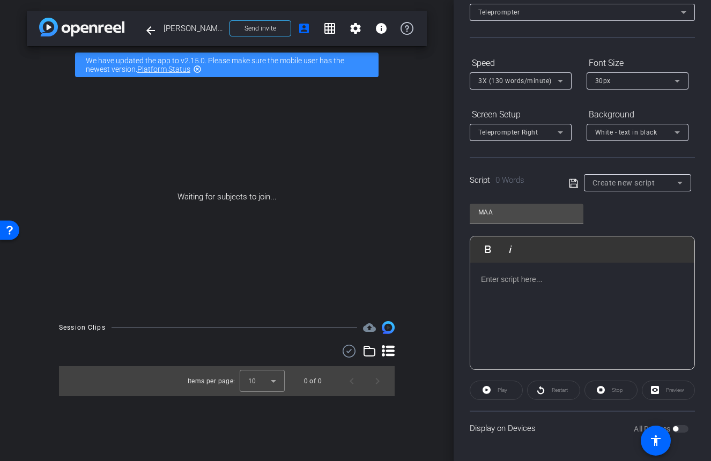
click at [509, 391] on div "Play" at bounding box center [496, 390] width 53 height 19
click at [485, 388] on div "Play" at bounding box center [496, 390] width 53 height 19
drag, startPoint x: 610, startPoint y: 304, endPoint x: 605, endPoint y: 286, distance: 18.7
click at [610, 303] on div at bounding box center [582, 316] width 224 height 107
click at [530, 206] on input "MAA" at bounding box center [526, 212] width 96 height 13
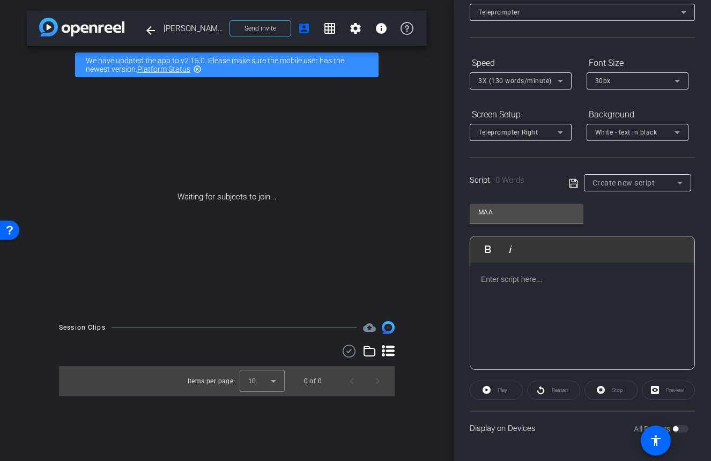
click at [499, 271] on div at bounding box center [582, 316] width 224 height 107
click at [496, 292] on div at bounding box center [582, 316] width 224 height 107
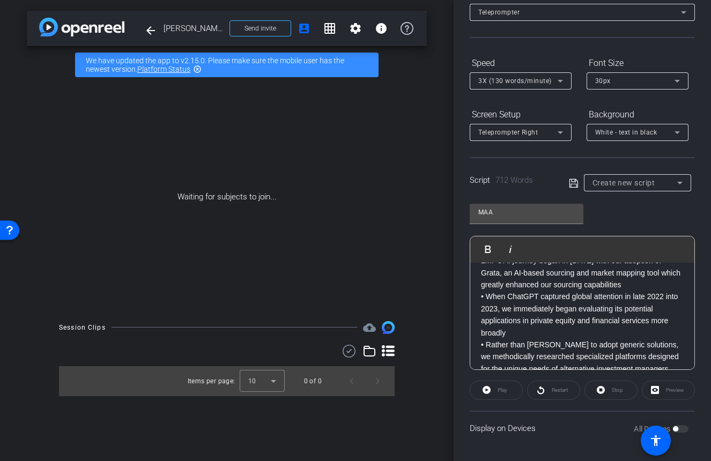
scroll to position [0, 0]
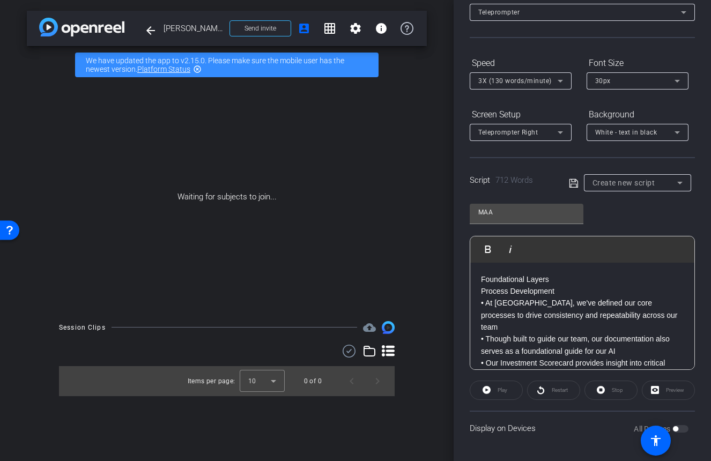
click at [569, 180] on icon at bounding box center [573, 183] width 9 height 9
click at [571, 181] on icon at bounding box center [573, 183] width 9 height 9
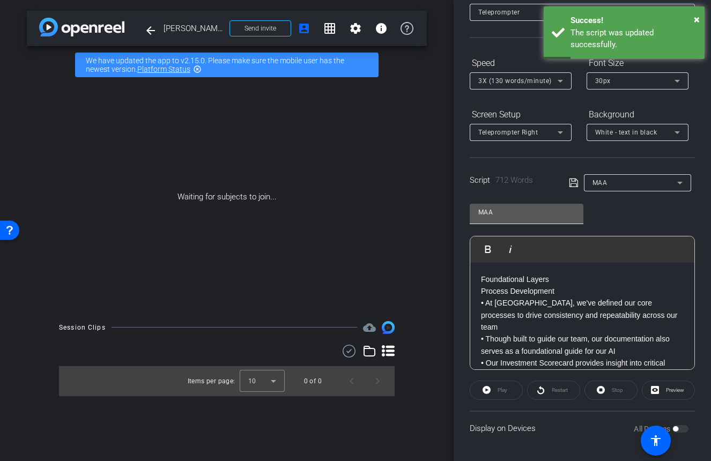
click at [551, 213] on input "MAA" at bounding box center [526, 212] width 96 height 13
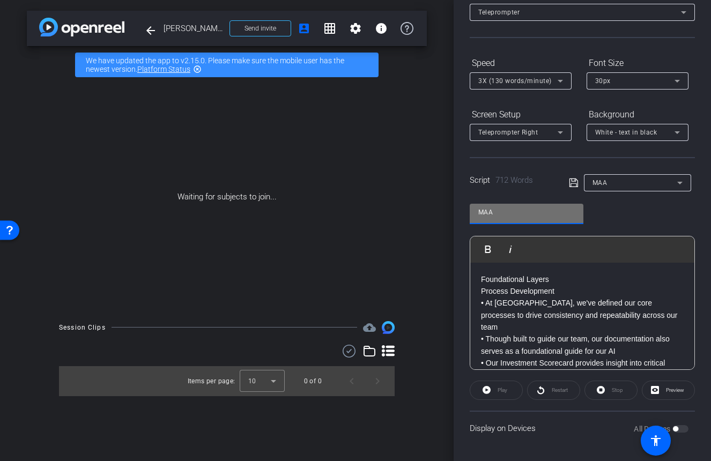
click at [609, 181] on div "MAA" at bounding box center [634, 182] width 85 height 13
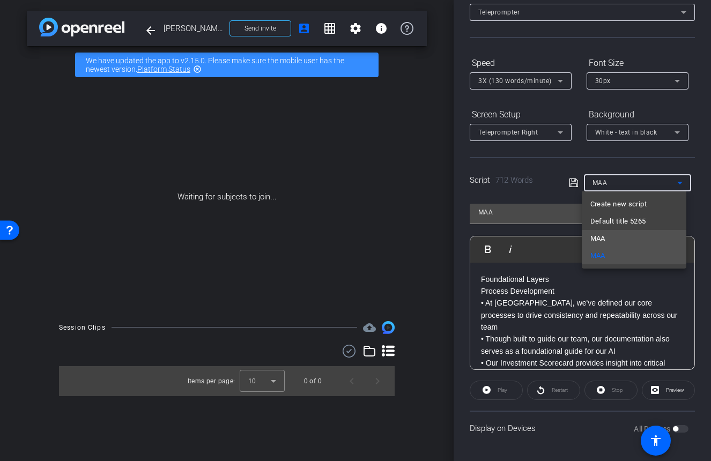
click at [600, 234] on span "MAA" at bounding box center [597, 238] width 15 height 13
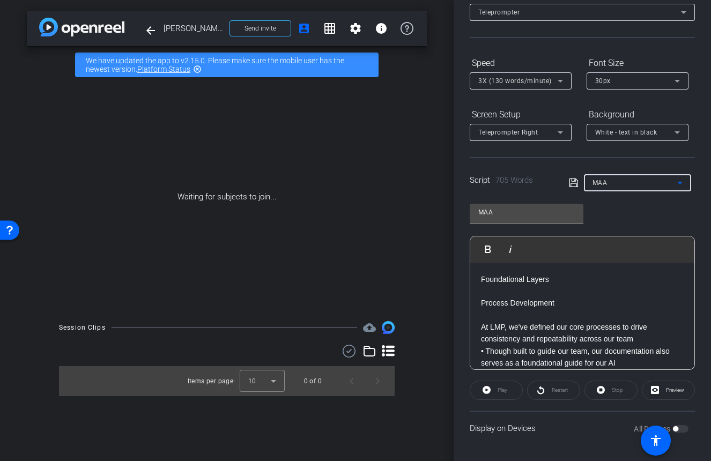
click at [606, 182] on div "MAA" at bounding box center [634, 182] width 85 height 13
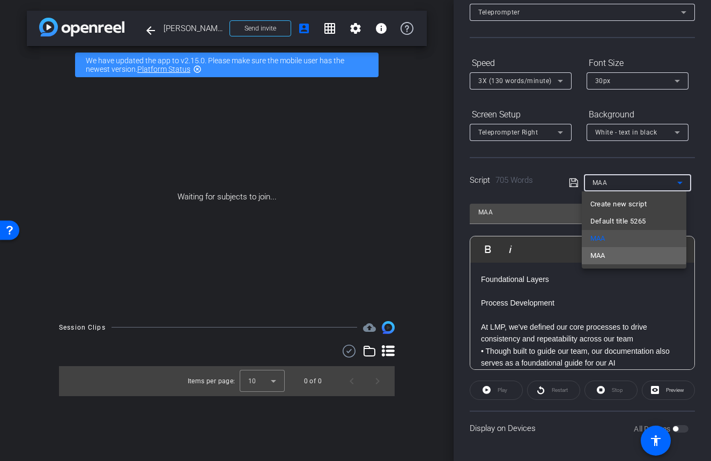
click at [609, 251] on mat-option "MAA" at bounding box center [634, 255] width 105 height 17
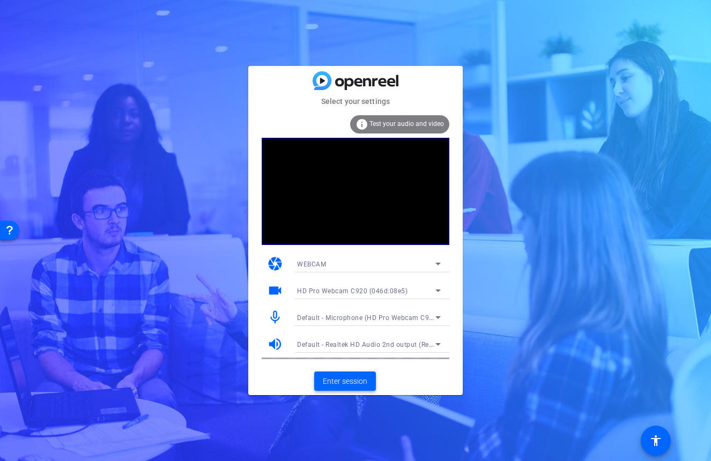
click at [358, 381] on span "Enter session" at bounding box center [345, 381] width 44 height 11
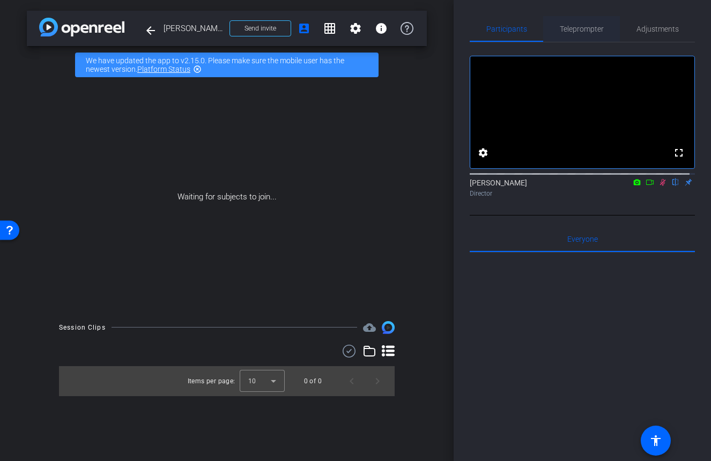
click at [578, 25] on span "Teleprompter" at bounding box center [582, 29] width 44 height 8
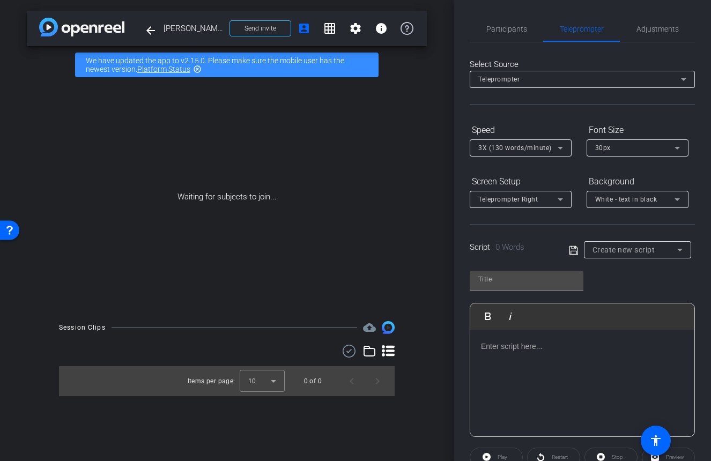
click at [594, 250] on span "Create new script" at bounding box center [623, 250] width 63 height 9
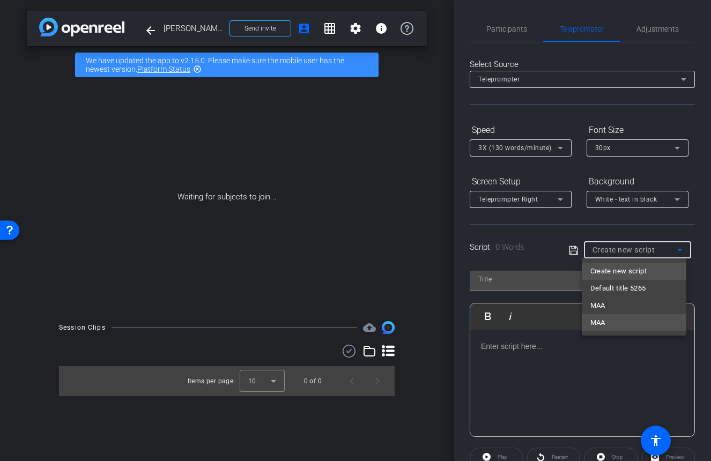
click at [596, 320] on span "MAA" at bounding box center [597, 322] width 15 height 13
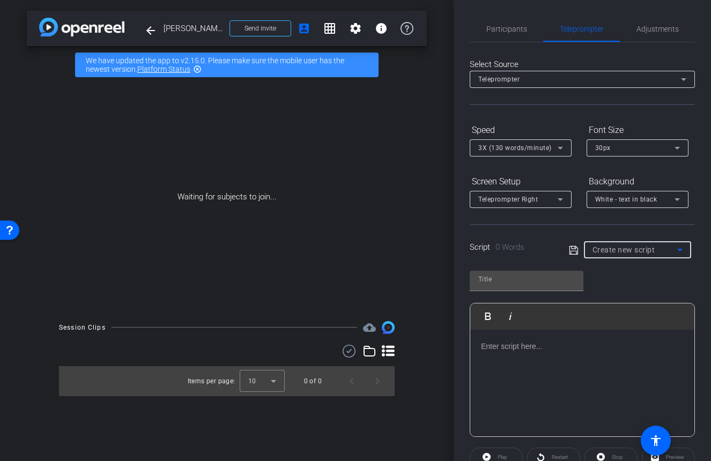
type input "MAA"
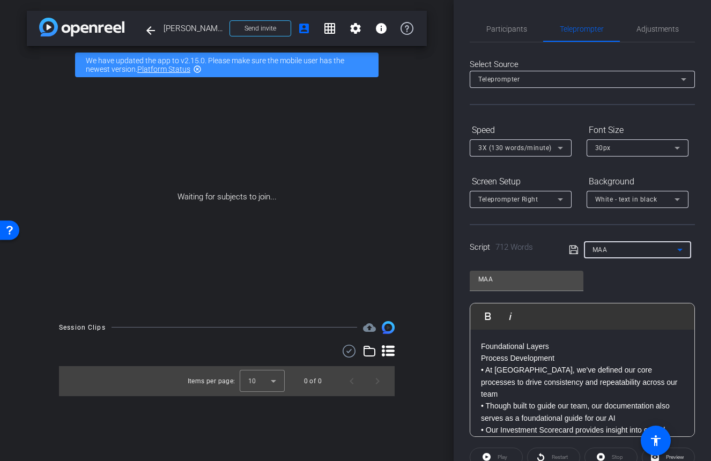
click at [598, 247] on span "MAA" at bounding box center [599, 250] width 15 height 8
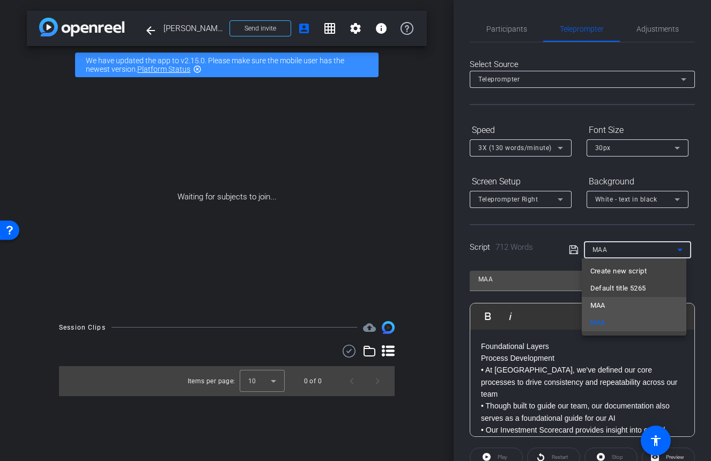
click at [604, 299] on span "MAA" at bounding box center [597, 305] width 15 height 13
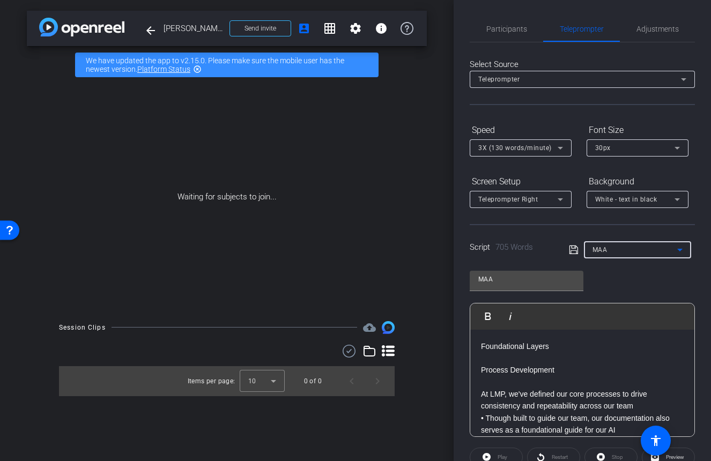
click at [596, 248] on span "MAA" at bounding box center [599, 250] width 15 height 8
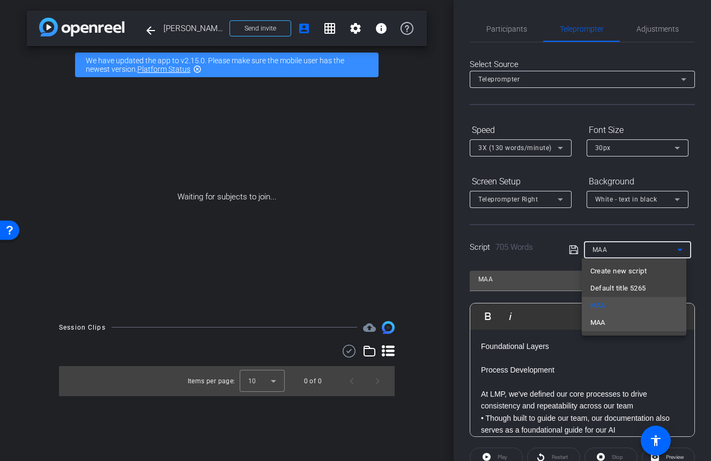
click at [604, 318] on span "MAA" at bounding box center [597, 322] width 15 height 13
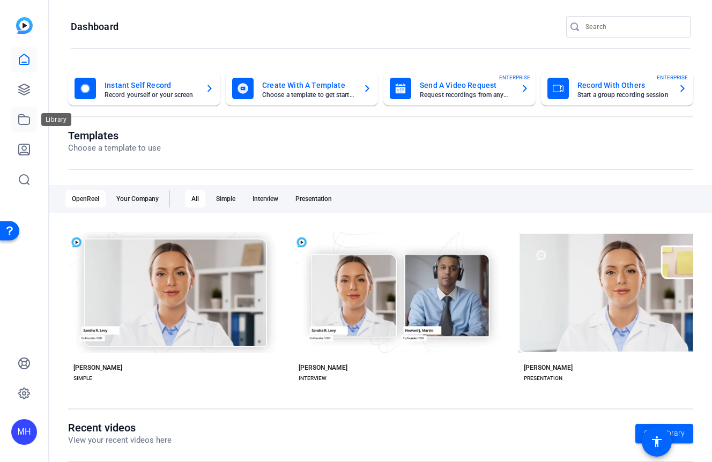
click at [24, 117] on icon at bounding box center [24, 119] width 13 height 13
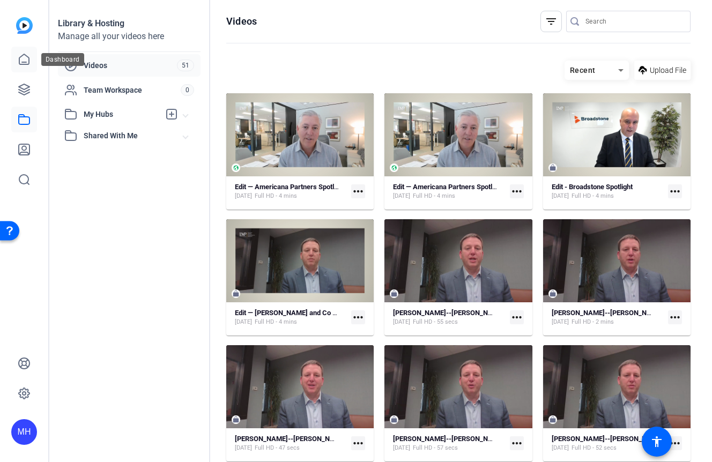
click at [25, 53] on icon at bounding box center [24, 59] width 13 height 13
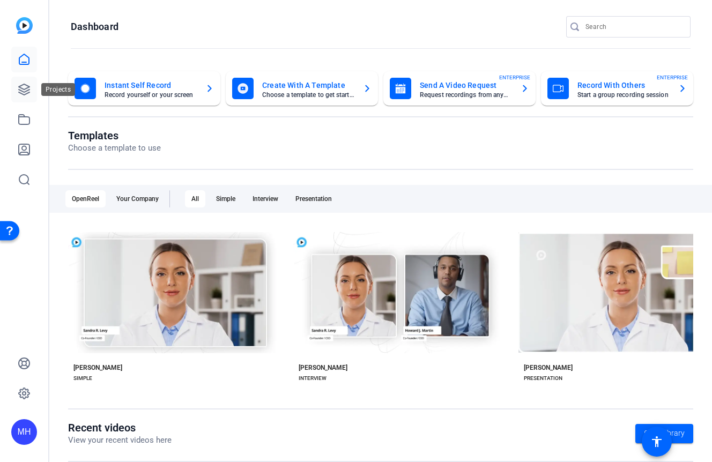
click at [20, 84] on icon at bounding box center [24, 89] width 13 height 13
